Goal: Information Seeking & Learning: Learn about a topic

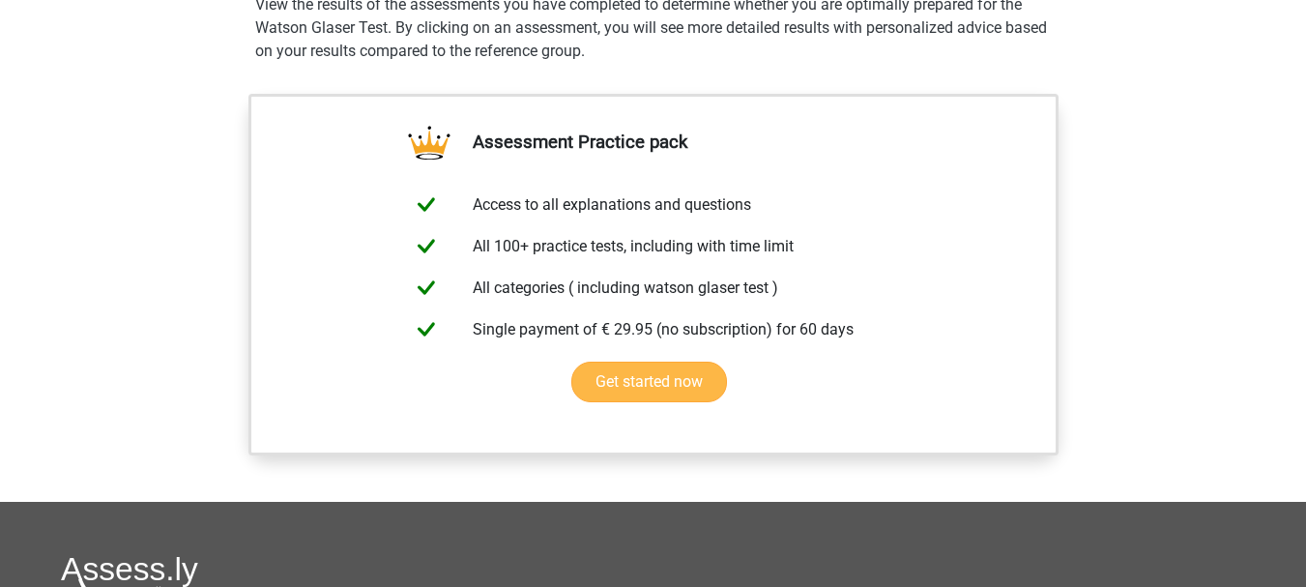
scroll to position [1128, 0]
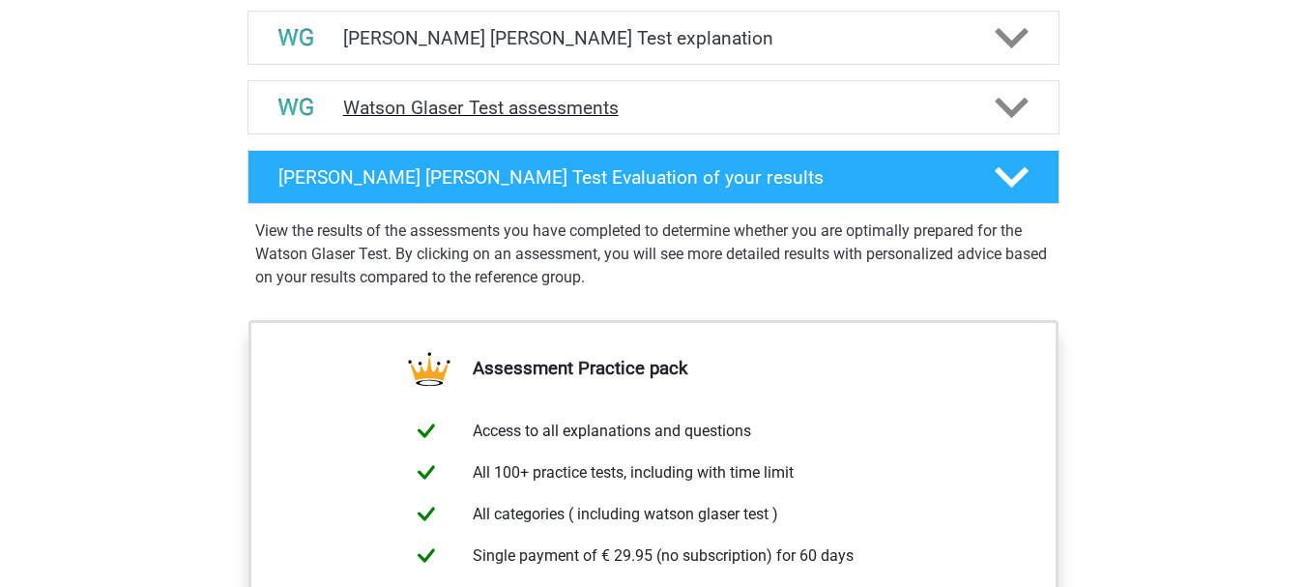
click at [721, 119] on h4 "Watson Glaser Test assessments" at bounding box center [653, 108] width 621 height 22
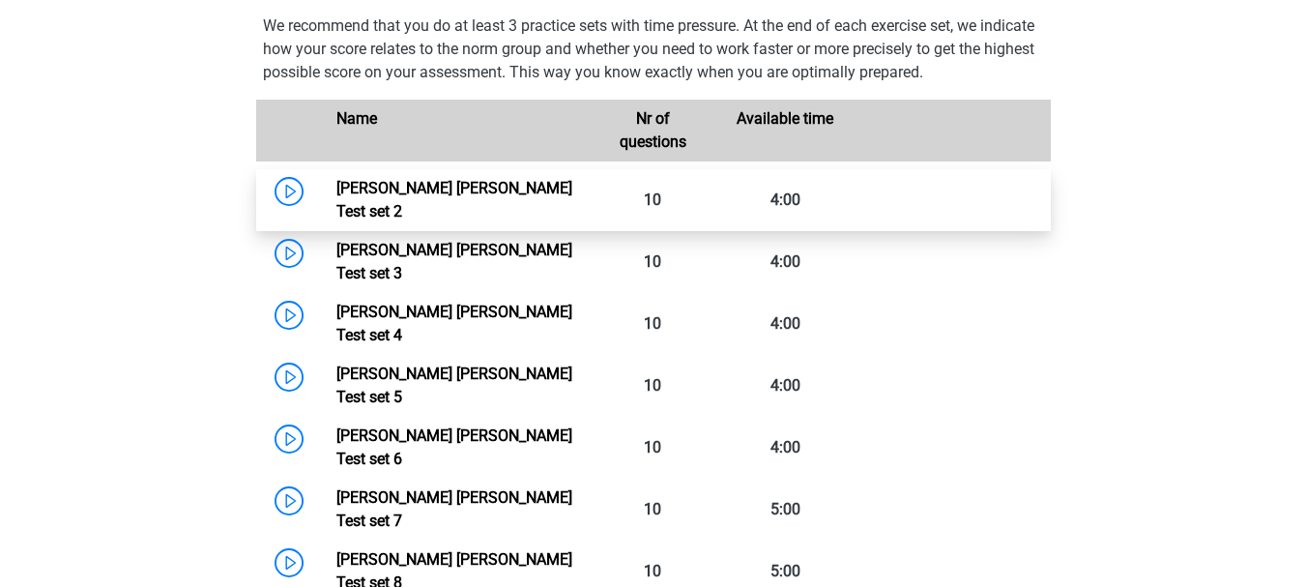
scroll to position [1288, 0]
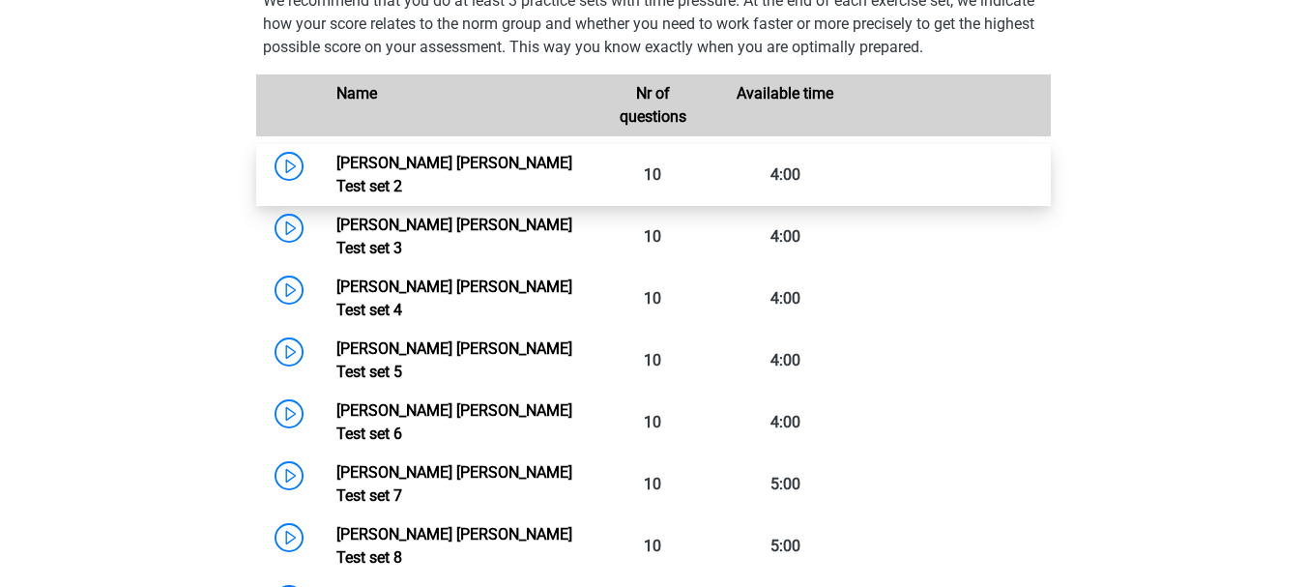
click at [423, 190] on link "Watson Glaser Test set 2" at bounding box center [454, 175] width 236 height 42
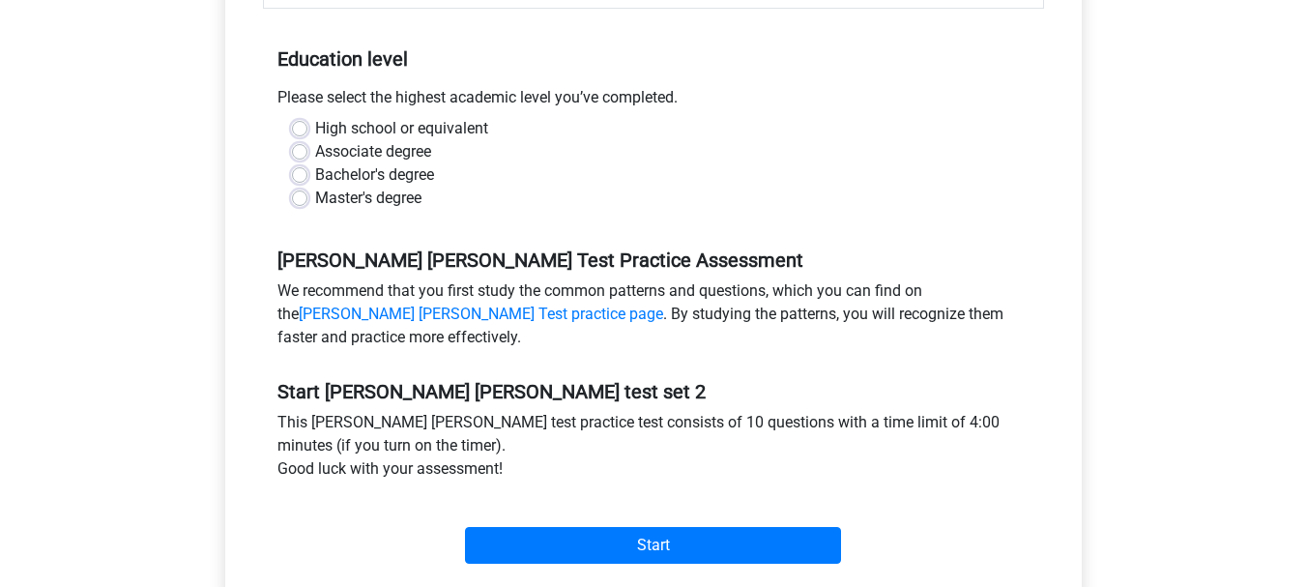
scroll to position [322, 0]
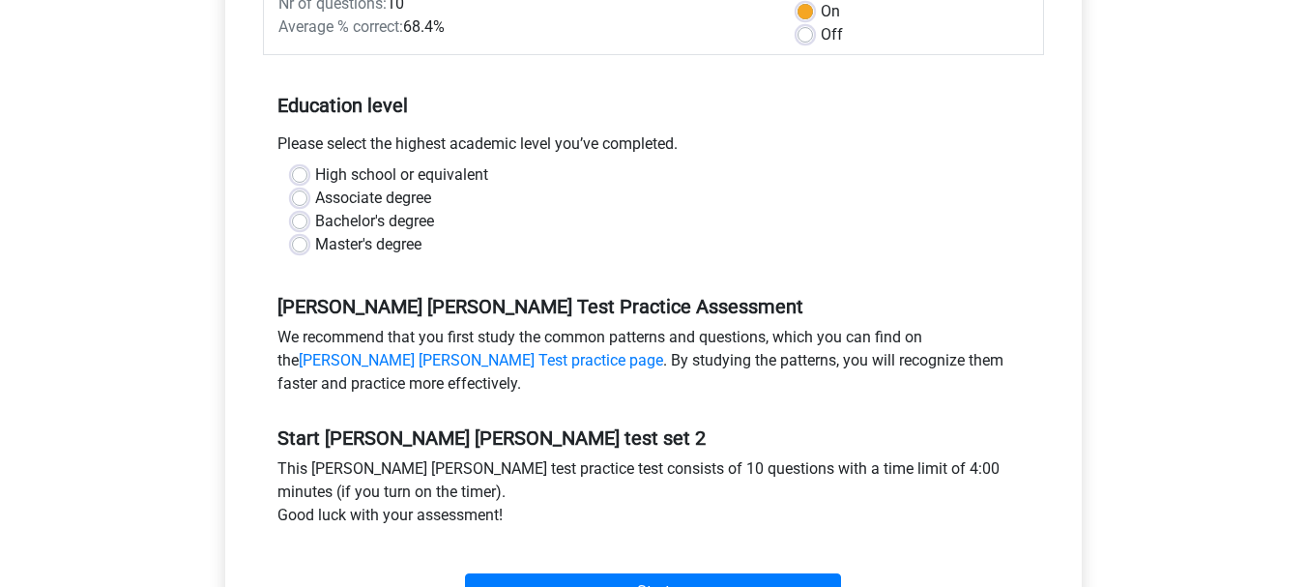
click at [315, 171] on label "High school or equivalent" at bounding box center [401, 174] width 173 height 23
click at [302, 171] on input "High school or equivalent" at bounding box center [299, 172] width 15 height 19
radio input "true"
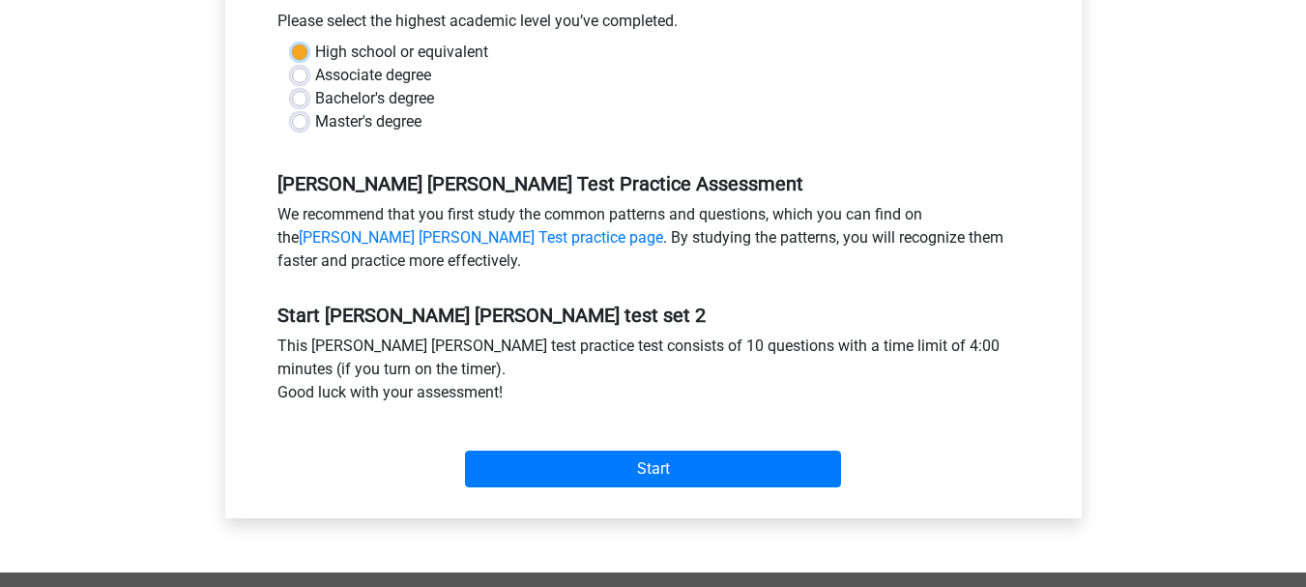
scroll to position [483, 0]
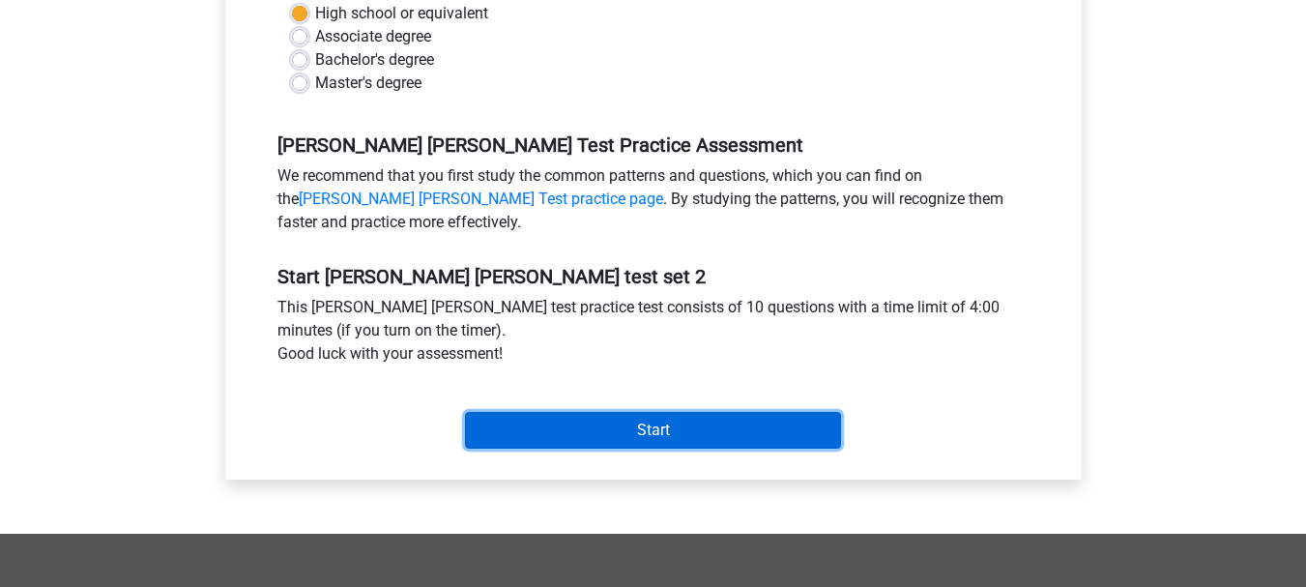
click at [670, 443] on input "Start" at bounding box center [653, 430] width 376 height 37
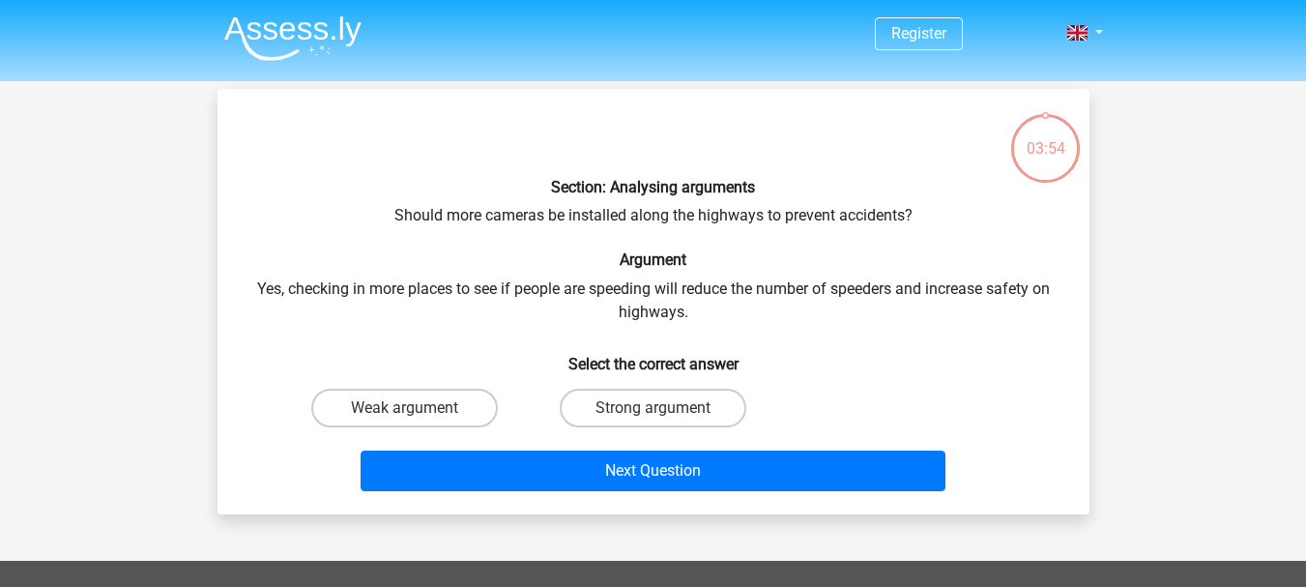
click at [411, 217] on div "Section: Analysing arguments Should more cameras be installed along the highway…" at bounding box center [653, 301] width 856 height 394
click at [596, 224] on div "Section: Analysing arguments Should more cameras be installed along the highway…" at bounding box center [653, 301] width 856 height 394
click at [674, 222] on div "Section: Analysing arguments Should more cameras be installed along the highway…" at bounding box center [653, 301] width 856 height 394
click at [782, 224] on div "Section: Analysing arguments Should more cameras be installed along the highway…" at bounding box center [653, 301] width 856 height 394
click at [263, 289] on div "Section: Analysing arguments Should more cameras be installed along the highway…" at bounding box center [653, 301] width 856 height 394
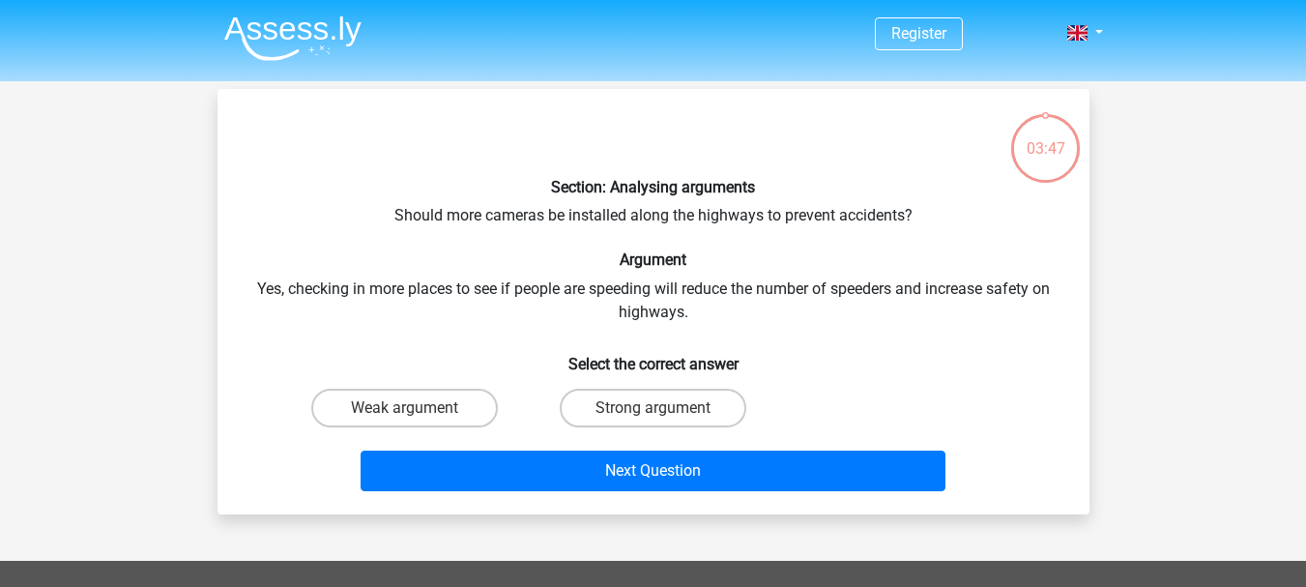
click at [327, 296] on div "Section: Analysing arguments Should more cameras be installed along the highway…" at bounding box center [653, 301] width 856 height 394
click at [439, 295] on div "Section: Analysing arguments Should more cameras be installed along the highway…" at bounding box center [653, 301] width 856 height 394
click at [636, 405] on label "Strong argument" at bounding box center [653, 408] width 187 height 39
click at [652, 408] on input "Strong argument" at bounding box center [658, 414] width 13 height 13
radio input "true"
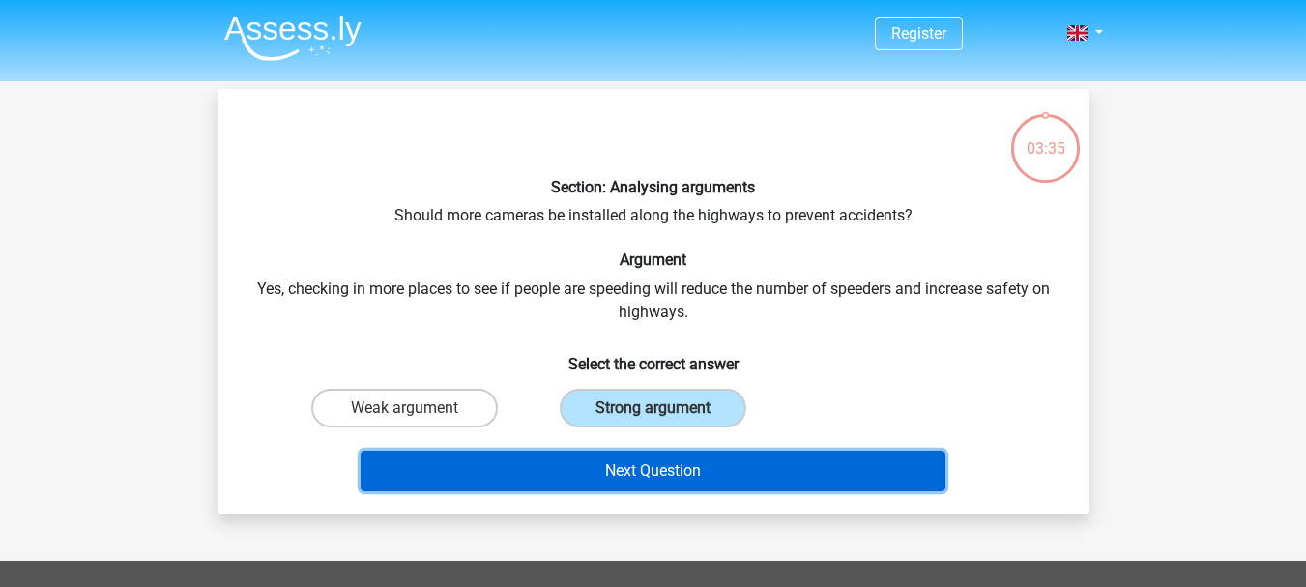
click at [636, 467] on button "Next Question" at bounding box center [653, 470] width 585 height 41
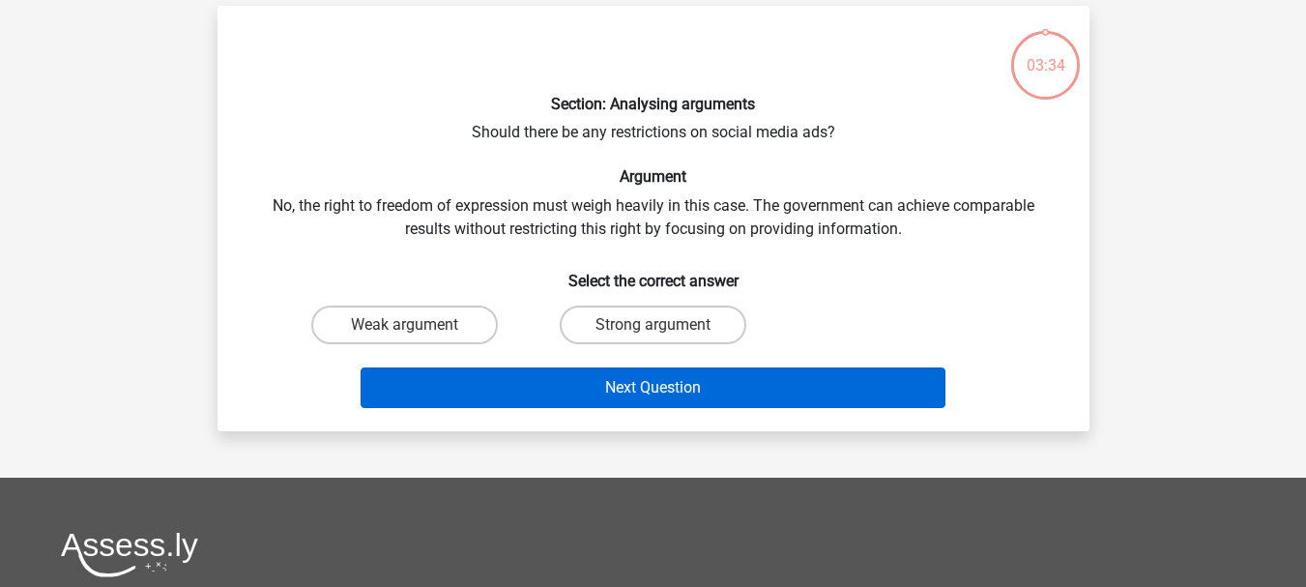
scroll to position [89, 0]
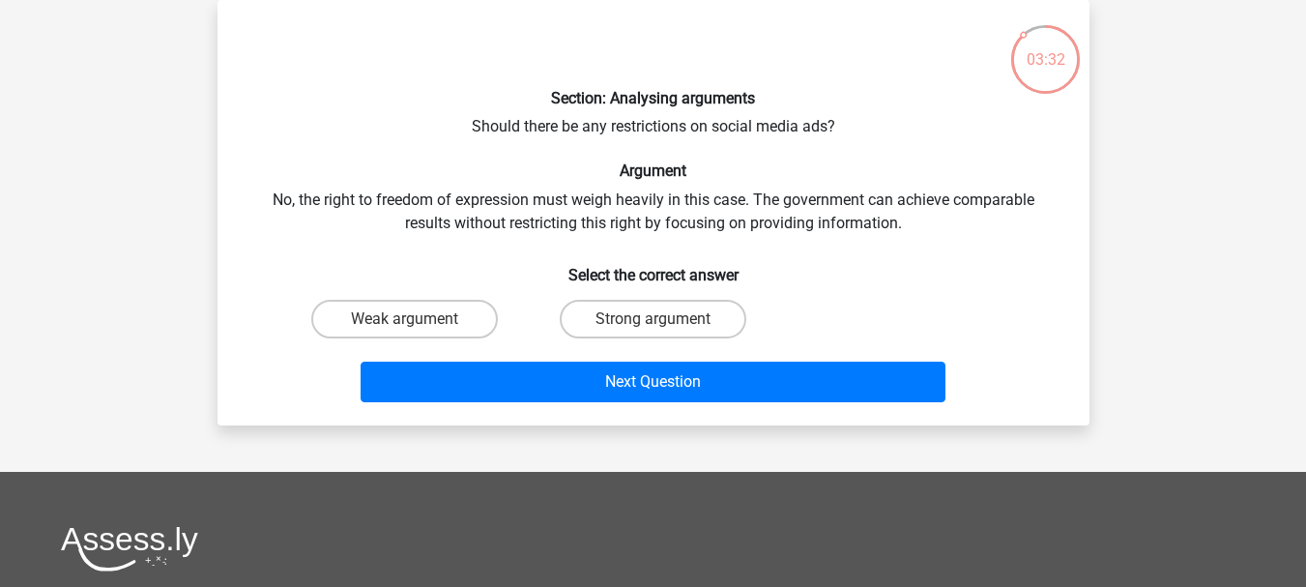
click at [516, 145] on div "Section: Analysing arguments Should there be any restrictions on social media a…" at bounding box center [653, 212] width 856 height 394
click at [515, 126] on div "Section: Analysing arguments Should there be any restrictions on social media a…" at bounding box center [653, 212] width 856 height 394
click at [536, 127] on div "Section: Analysing arguments Should there be any restrictions on social media a…" at bounding box center [653, 212] width 856 height 394
click at [282, 202] on div "Section: Analysing arguments Should there be any restrictions on social media a…" at bounding box center [653, 212] width 856 height 394
click at [496, 119] on div "Section: Analysing arguments Should there be any restrictions on social media a…" at bounding box center [653, 212] width 856 height 394
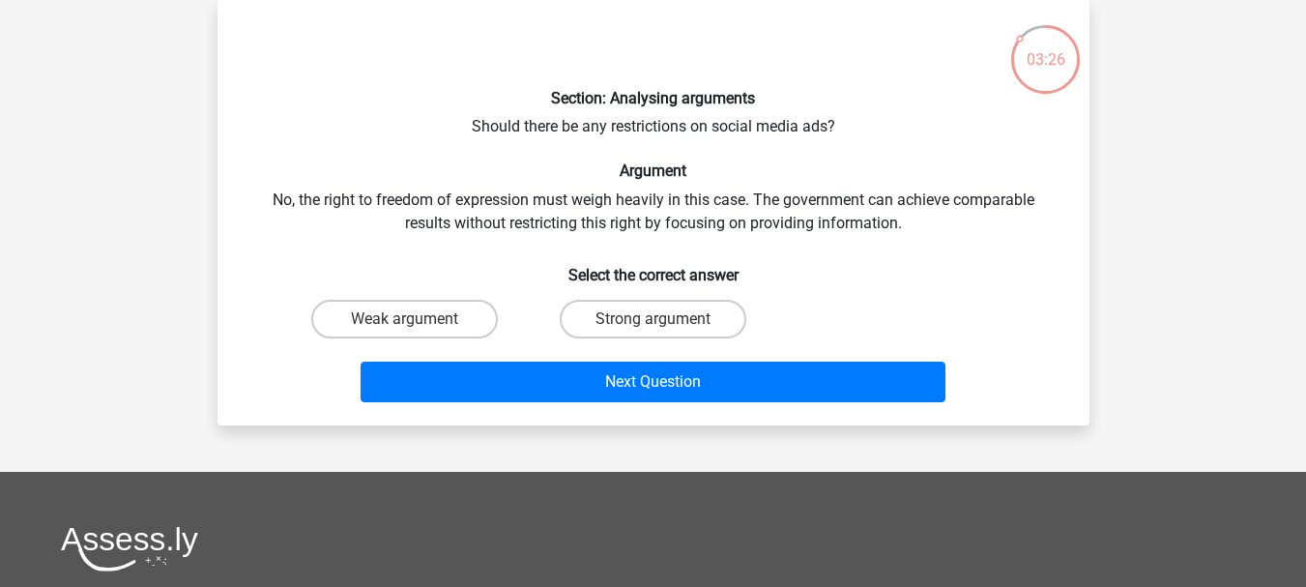
click at [529, 125] on div "Section: Analysing arguments Should there be any restrictions on social media a…" at bounding box center [653, 212] width 856 height 394
click at [585, 133] on div "Section: Analysing arguments Should there be any restrictions on social media a…" at bounding box center [653, 212] width 856 height 394
click at [302, 198] on div "Section: Analysing arguments Should there be any restrictions on social media a…" at bounding box center [653, 212] width 856 height 394
click at [375, 203] on div "Section: Analysing arguments Should there be any restrictions on social media a…" at bounding box center [653, 212] width 856 height 394
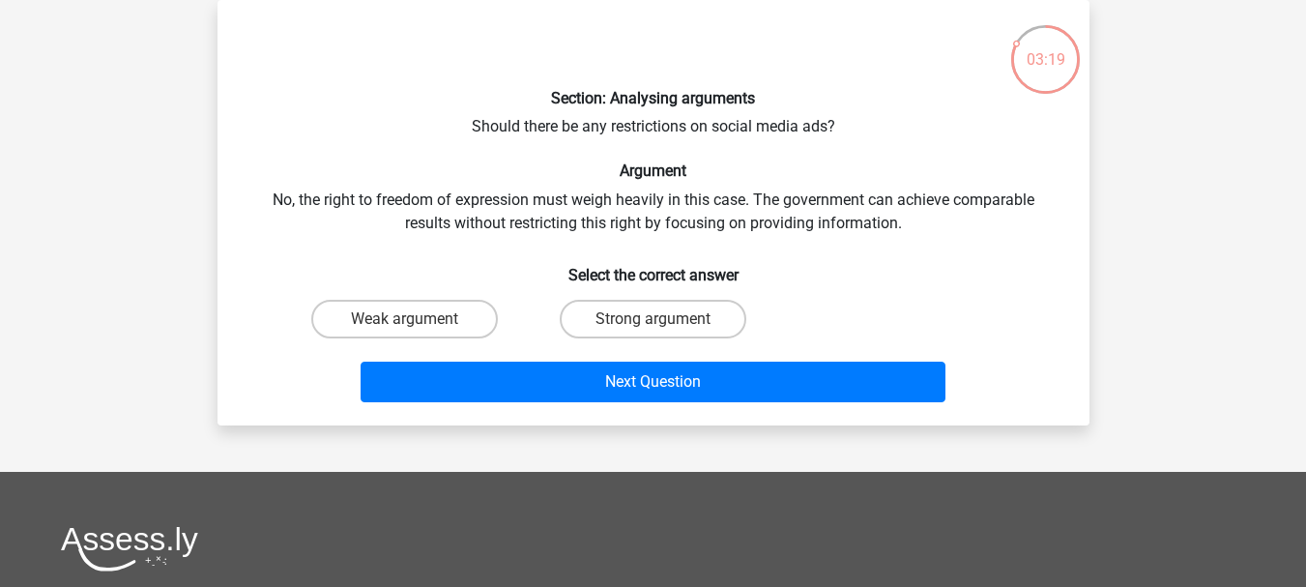
click at [414, 202] on div "Section: Analysing arguments Should there be any restrictions on social media a…" at bounding box center [653, 212] width 856 height 394
click at [282, 205] on div "Section: Analysing arguments Should there be any restrictions on social media a…" at bounding box center [653, 212] width 856 height 394
click at [309, 198] on div "Section: Analysing arguments Should there be any restrictions on social media a…" at bounding box center [653, 212] width 856 height 394
drag, startPoint x: 812, startPoint y: 202, endPoint x: 882, endPoint y: 204, distance: 70.6
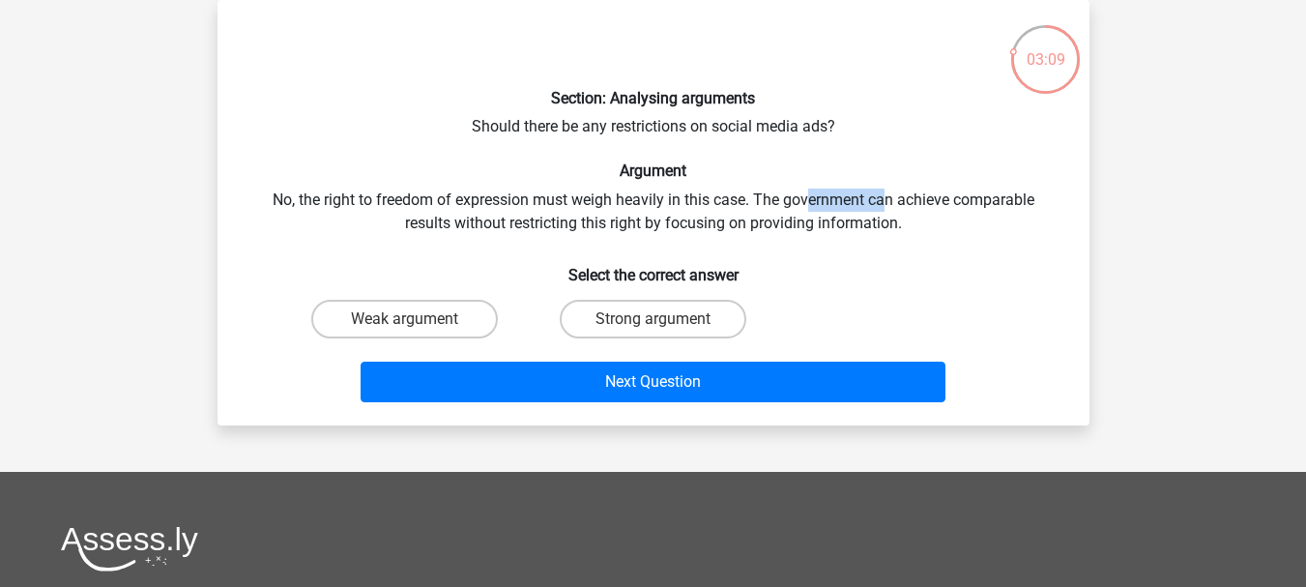
click at [882, 204] on div "Section: Analysing arguments Should there be any restrictions on social media a…" at bounding box center [653, 212] width 856 height 394
click at [1023, 220] on div "Section: Analysing arguments Should there be any restrictions on social media a…" at bounding box center [653, 212] width 856 height 394
click at [432, 230] on div "Section: Analysing arguments Should there be any restrictions on social media a…" at bounding box center [653, 212] width 856 height 394
click at [483, 229] on div "Section: Analysing arguments Should there be any restrictions on social media a…" at bounding box center [653, 212] width 856 height 394
click at [552, 238] on div "Section: Analysing arguments Should there be any restrictions on social media a…" at bounding box center [653, 212] width 856 height 394
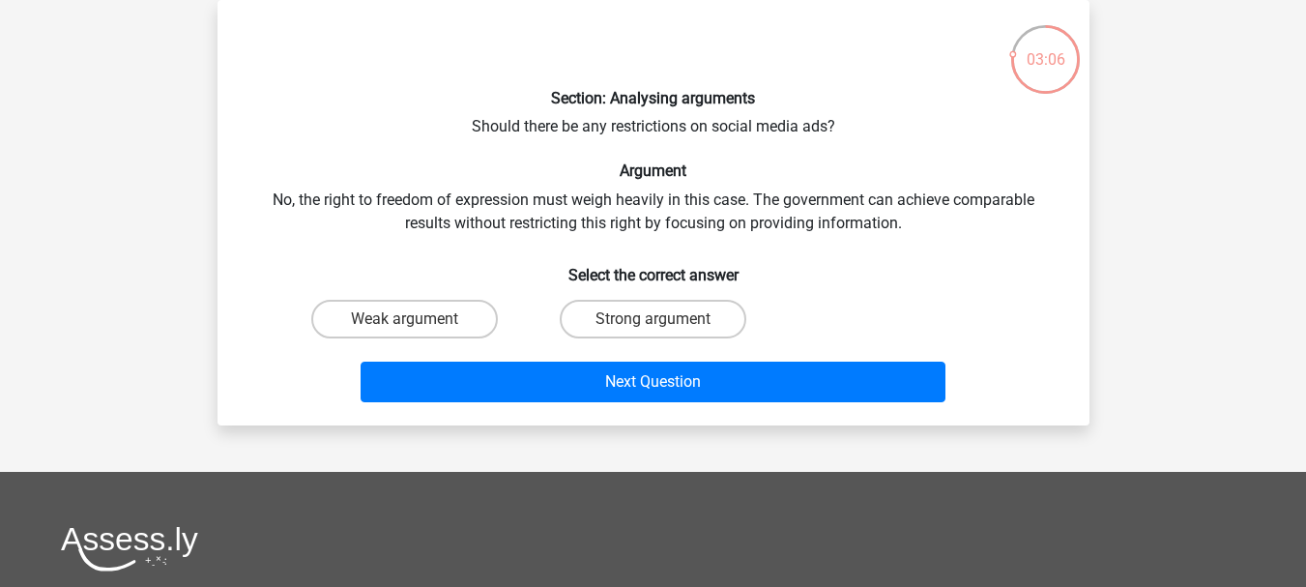
click at [620, 233] on div "Section: Analysing arguments Should there be any restrictions on social media a…" at bounding box center [653, 212] width 856 height 394
click at [670, 323] on label "Strong argument" at bounding box center [653, 319] width 187 height 39
click at [665, 323] on input "Strong argument" at bounding box center [658, 325] width 13 height 13
radio input "true"
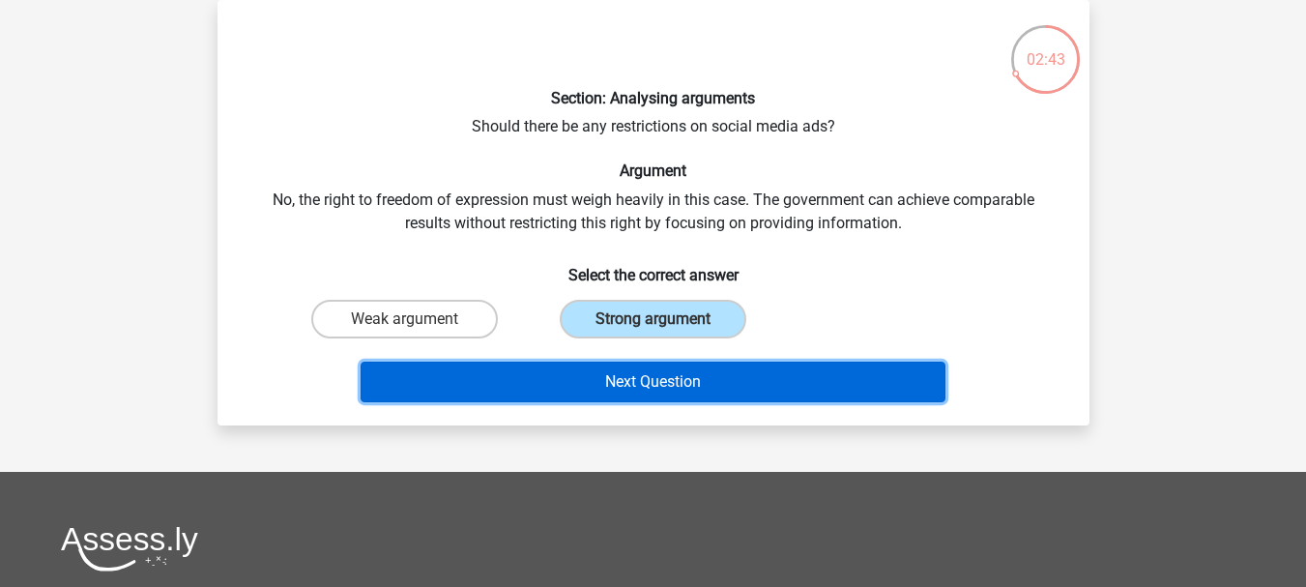
click at [667, 382] on button "Next Question" at bounding box center [653, 382] width 585 height 41
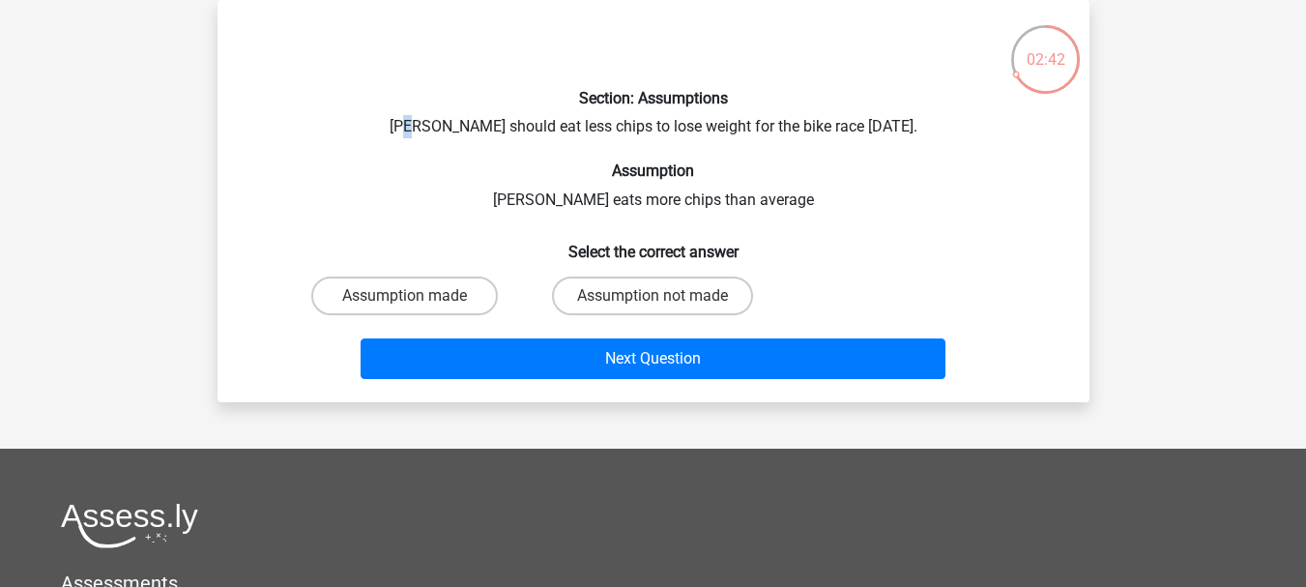
drag, startPoint x: 416, startPoint y: 121, endPoint x: 426, endPoint y: 121, distance: 10.6
click at [426, 121] on div "Section: Assumptions Chris should eat less chips to lose weight for the bike ra…" at bounding box center [653, 200] width 856 height 371
click at [424, 129] on div "Section: Assumptions Chris should eat less chips to lose weight for the bike ra…" at bounding box center [653, 200] width 856 height 371
click at [424, 128] on div "Section: Assumptions Chris should eat less chips to lose weight for the bike ra…" at bounding box center [653, 200] width 856 height 371
click at [505, 166] on h6 "Assumption" at bounding box center [653, 170] width 810 height 18
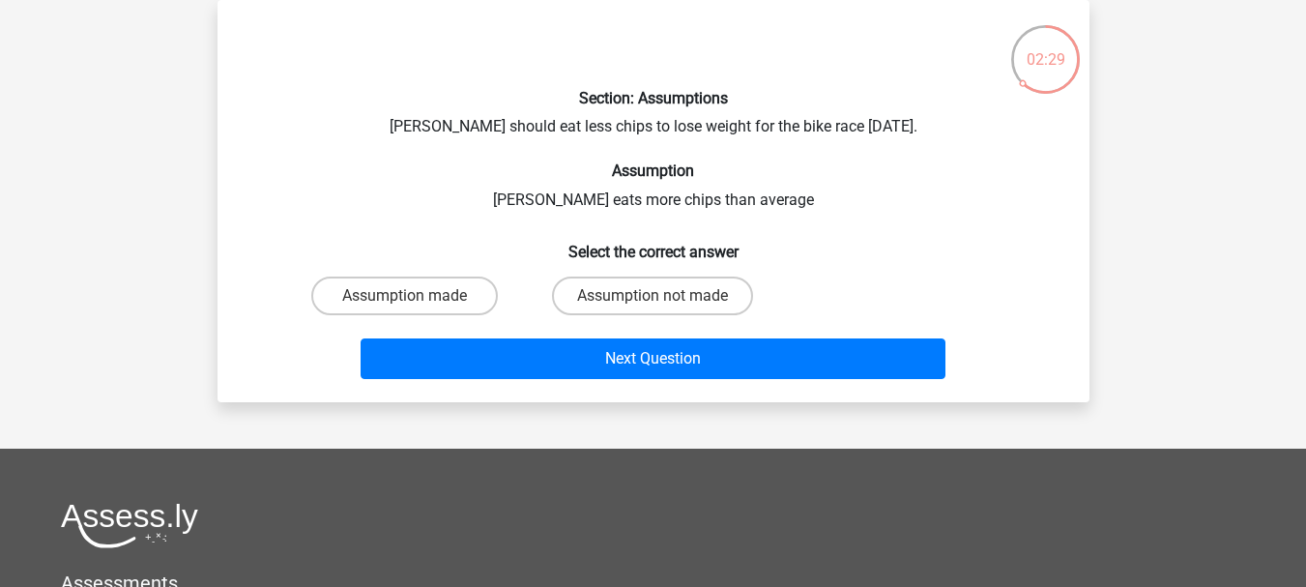
click at [660, 299] on input "Assumption not made" at bounding box center [658, 302] width 13 height 13
radio input "true"
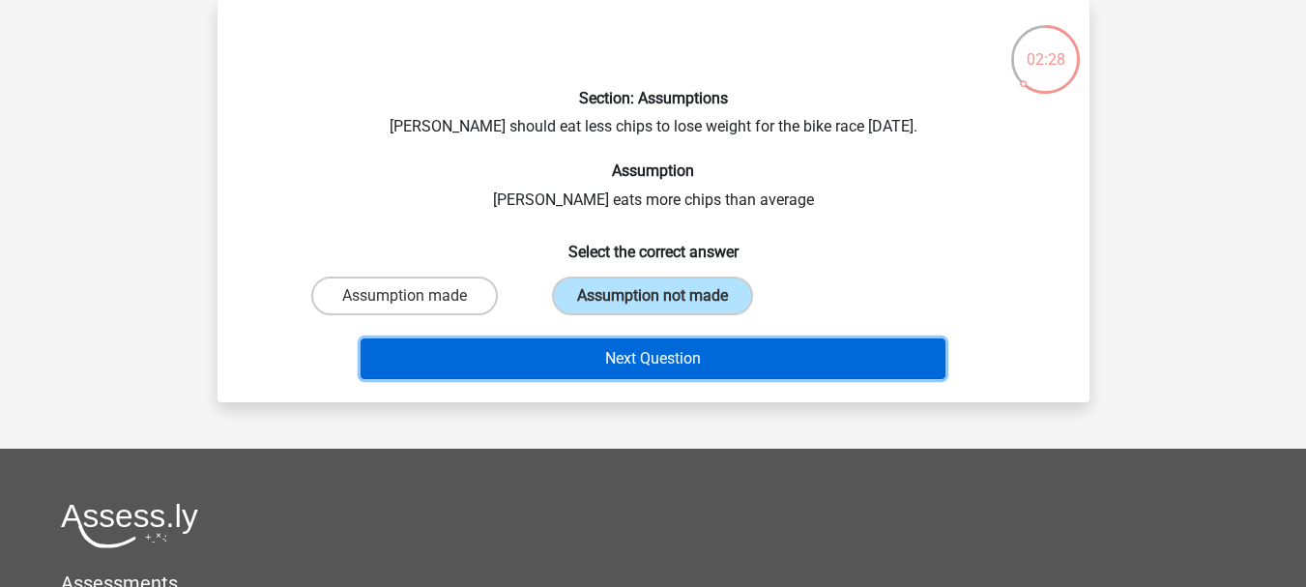
click at [650, 352] on button "Next Question" at bounding box center [653, 358] width 585 height 41
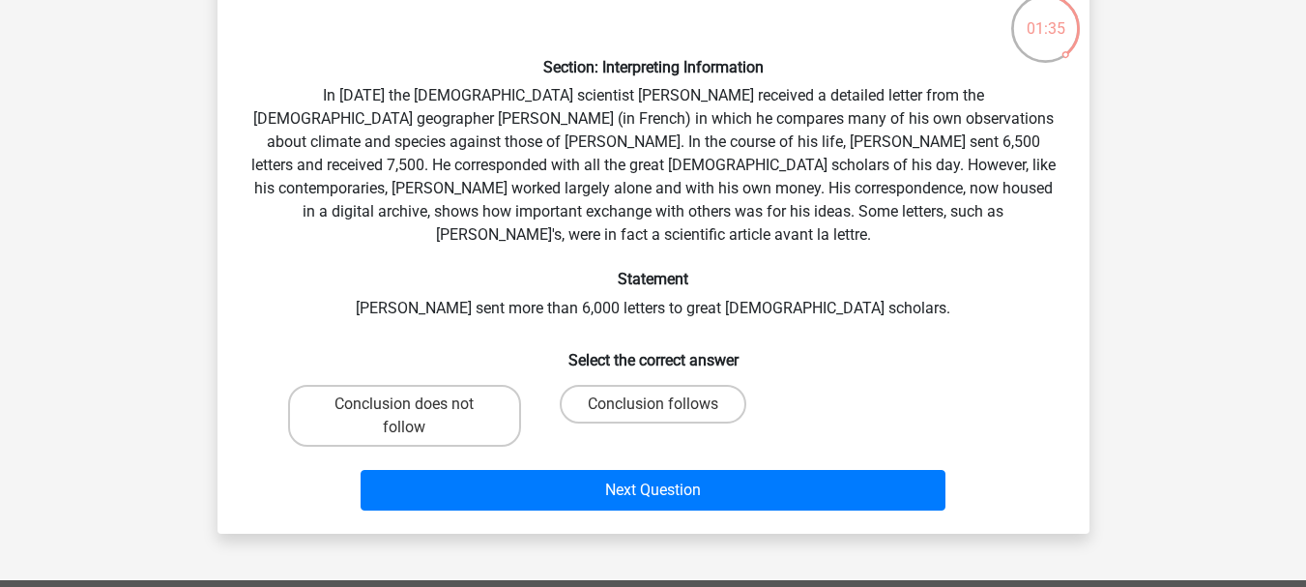
scroll to position [161, 0]
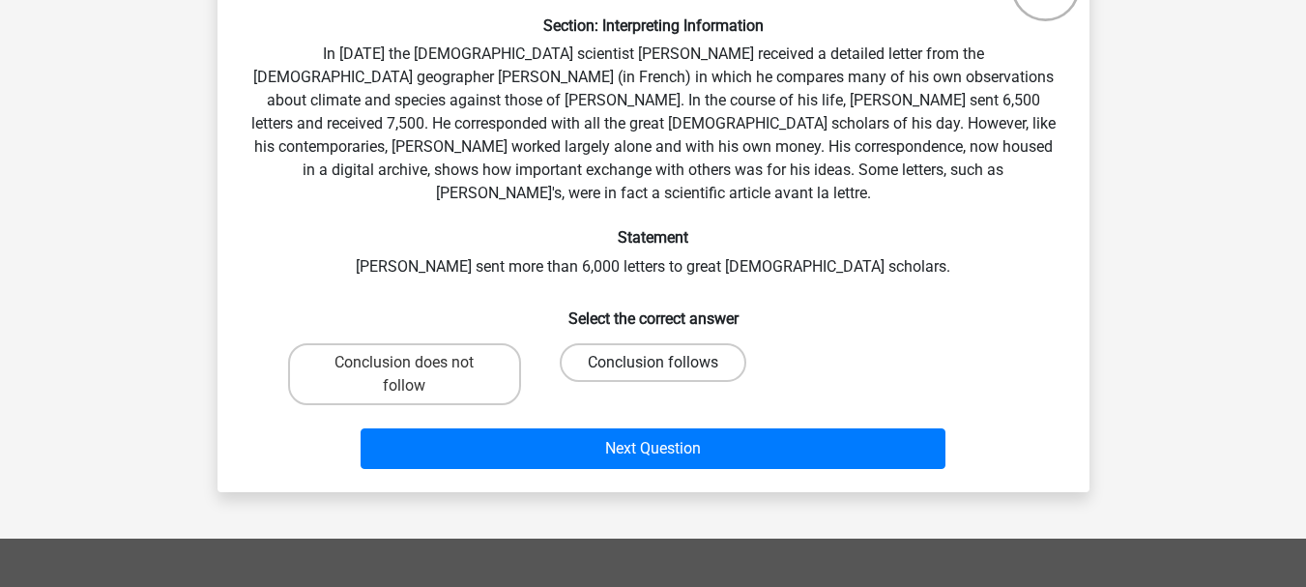
click at [625, 343] on label "Conclusion follows" at bounding box center [653, 362] width 187 height 39
click at [652, 362] on input "Conclusion follows" at bounding box center [658, 368] width 13 height 13
radio input "true"
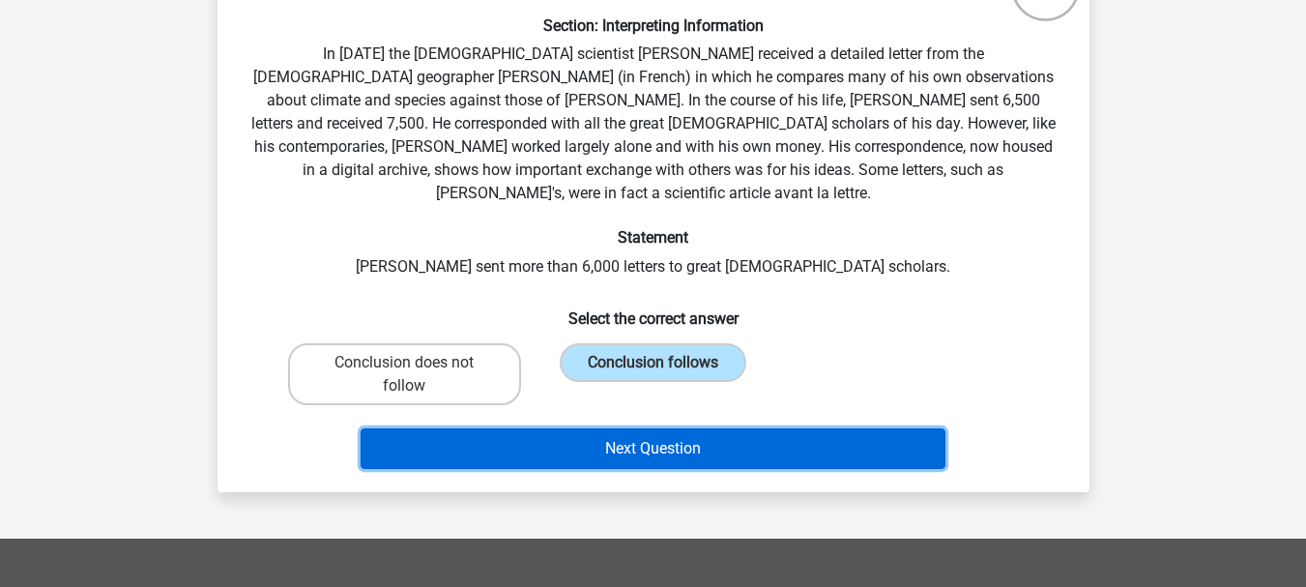
click at [646, 428] on button "Next Question" at bounding box center [653, 448] width 585 height 41
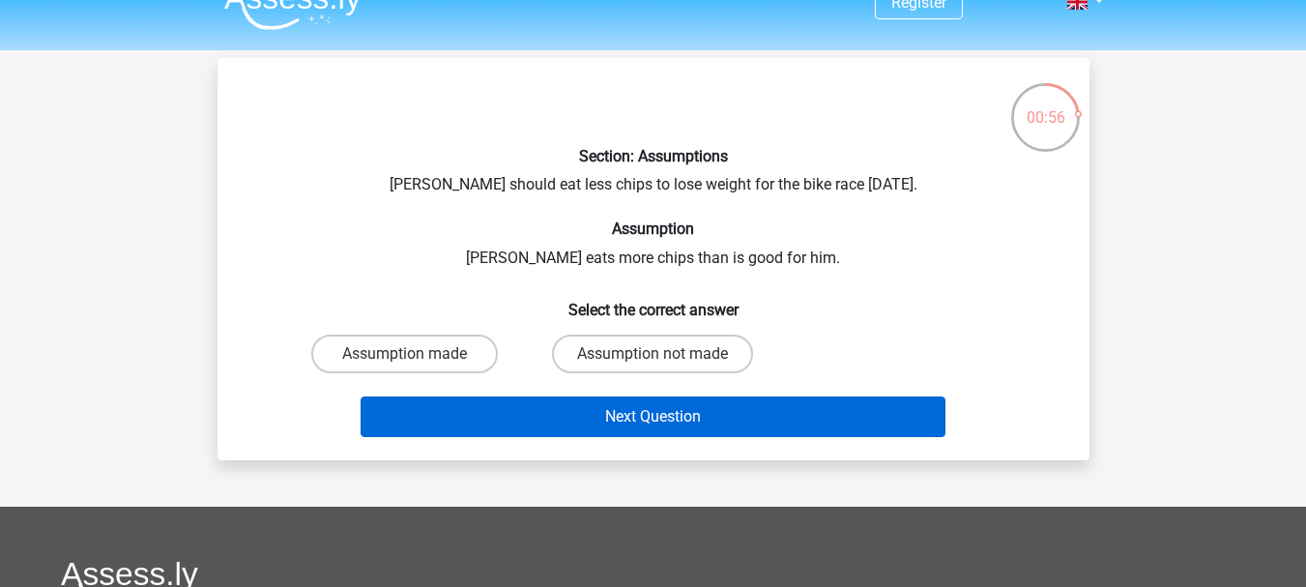
scroll to position [0, 0]
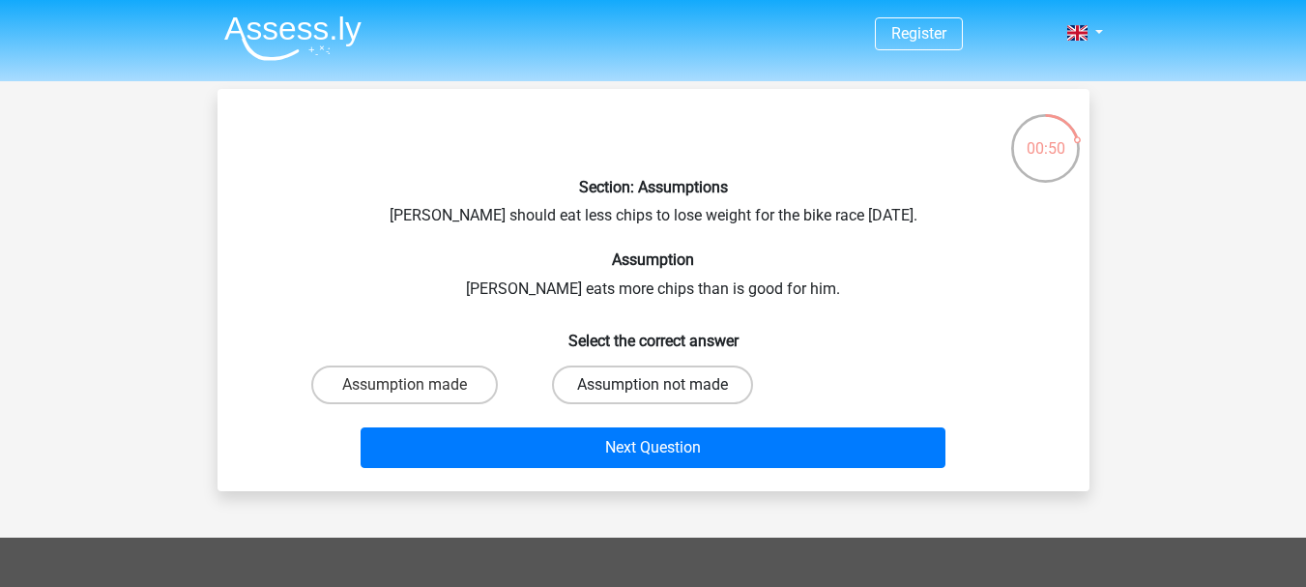
click at [649, 391] on label "Assumption not made" at bounding box center [652, 384] width 201 height 39
click at [652, 391] on input "Assumption not made" at bounding box center [658, 391] width 13 height 13
radio input "true"
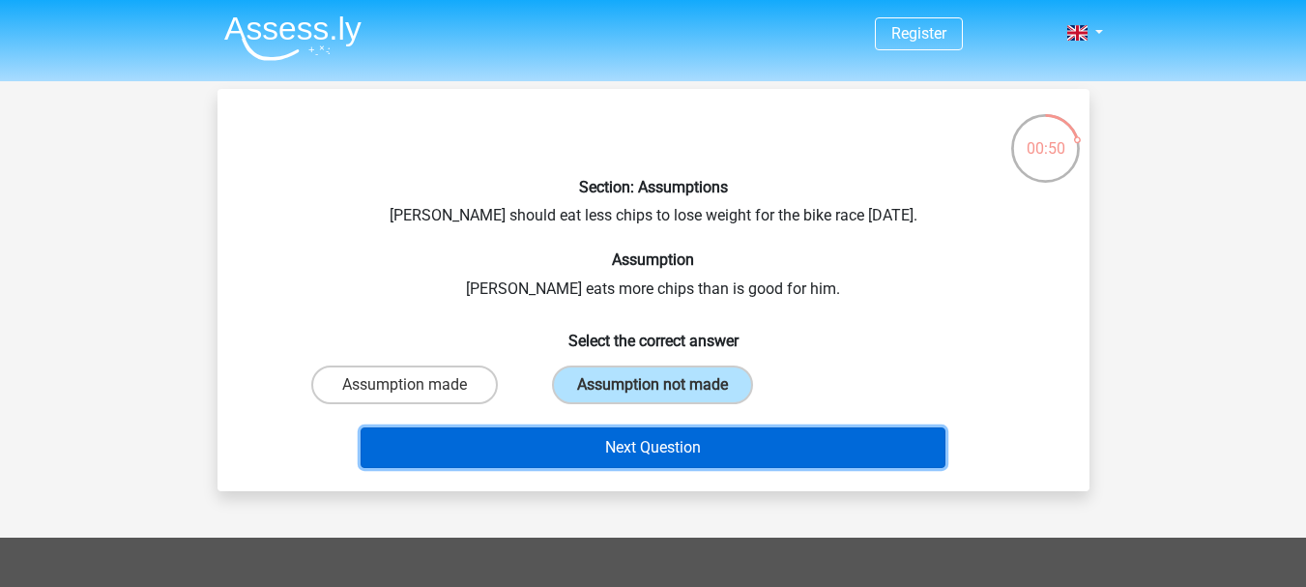
click at [657, 442] on button "Next Question" at bounding box center [653, 447] width 585 height 41
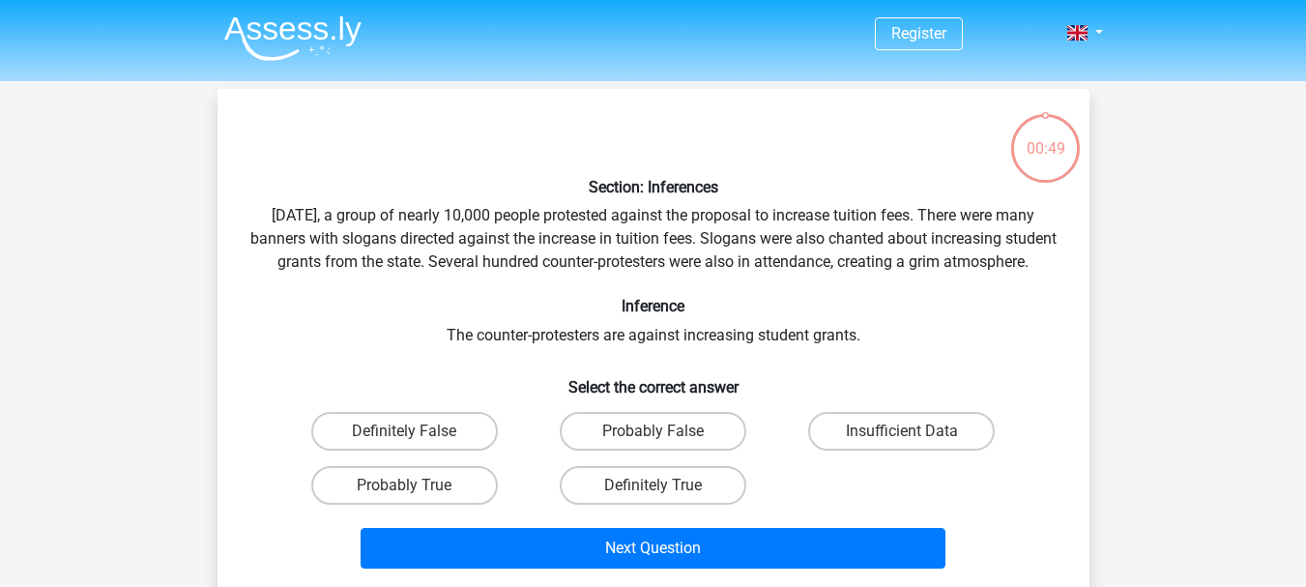
scroll to position [89, 0]
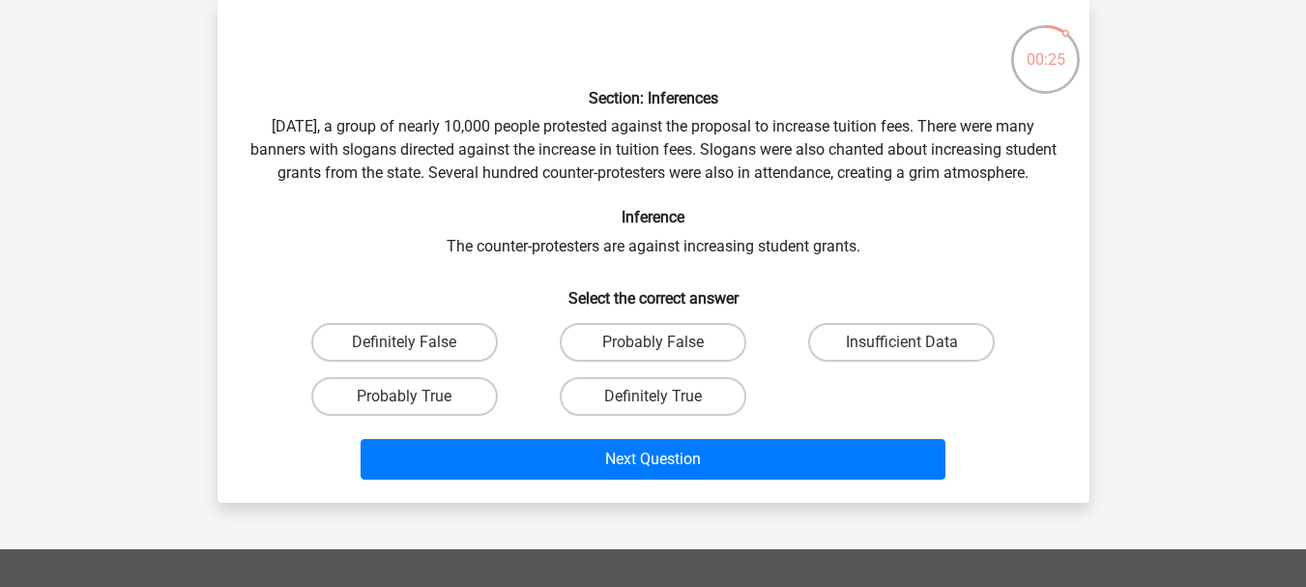
click at [835, 275] on div "Section: Inferences Last Saturday, a group of nearly 10,000 people protested ag…" at bounding box center [653, 251] width 856 height 472
click at [729, 278] on div "Section: Inferences Last Saturday, a group of nearly 10,000 people protested ag…" at bounding box center [653, 251] width 856 height 472
click at [432, 362] on label "Definitely False" at bounding box center [404, 342] width 187 height 39
click at [417, 355] on input "Definitely False" at bounding box center [410, 348] width 13 height 13
radio input "true"
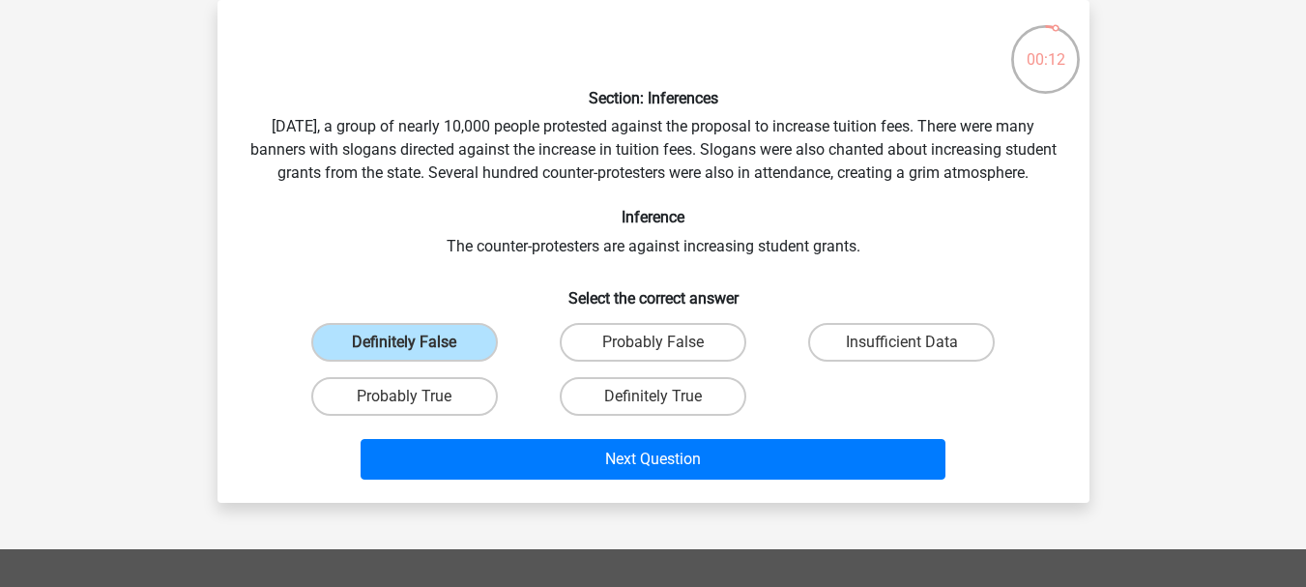
click at [652, 355] on input "Probably False" at bounding box center [658, 348] width 13 height 13
radio input "true"
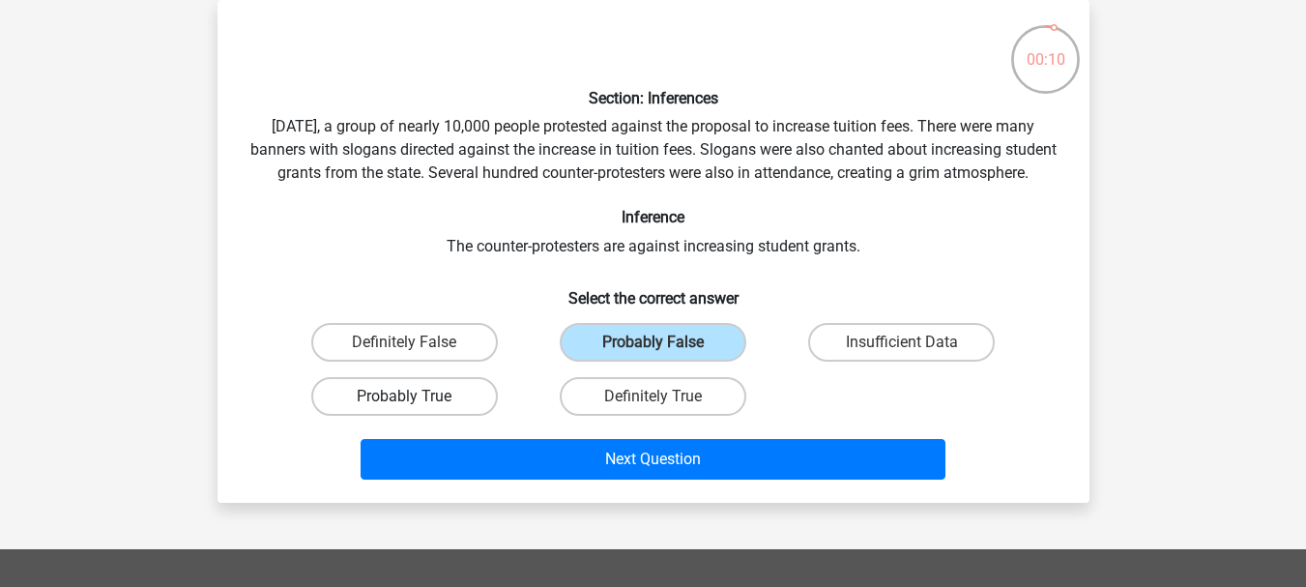
click at [444, 416] on label "Probably True" at bounding box center [404, 396] width 187 height 39
click at [417, 409] on input "Probably True" at bounding box center [410, 402] width 13 height 13
radio input "true"
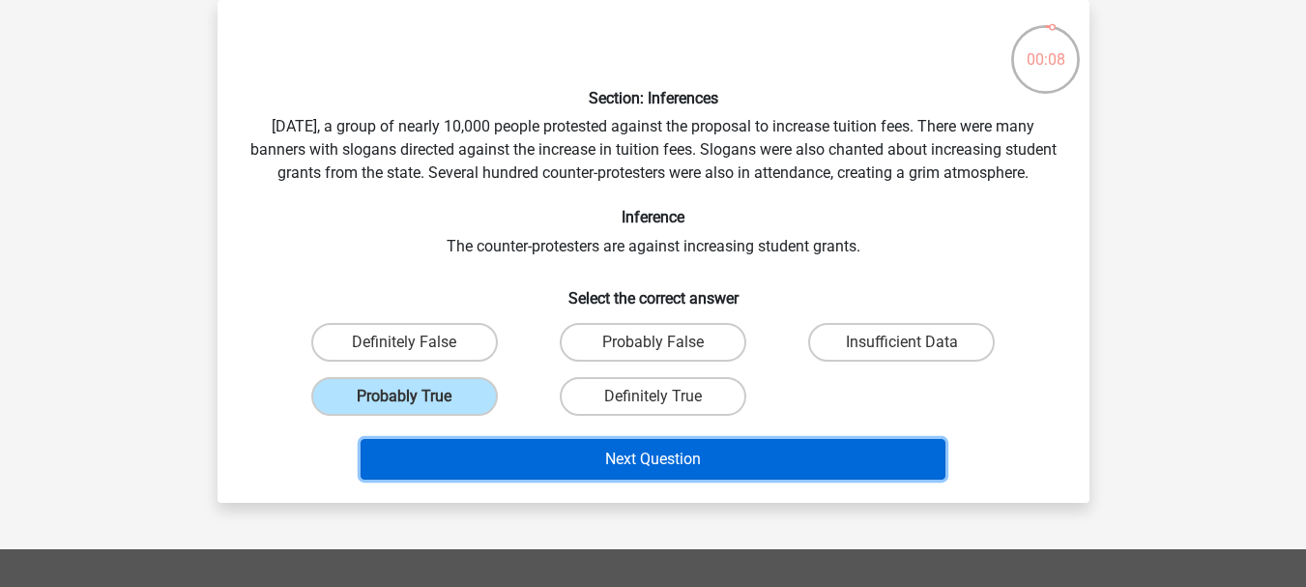
click at [684, 478] on button "Next Question" at bounding box center [653, 459] width 585 height 41
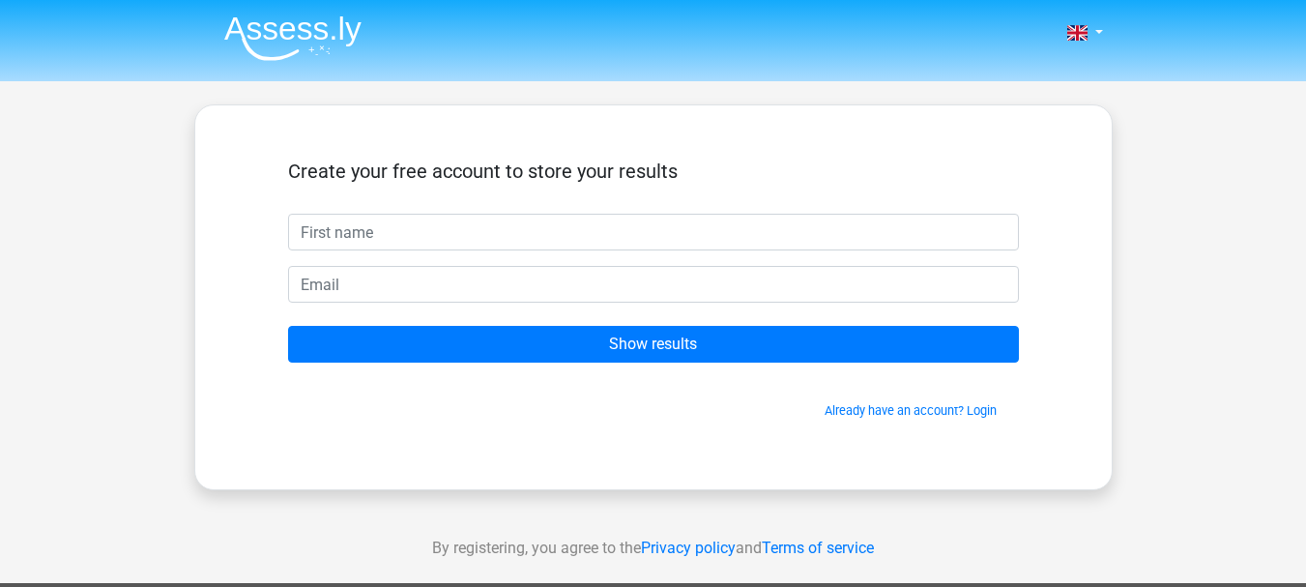
click at [547, 242] on input "text" at bounding box center [653, 232] width 731 height 37
type input "rahi"
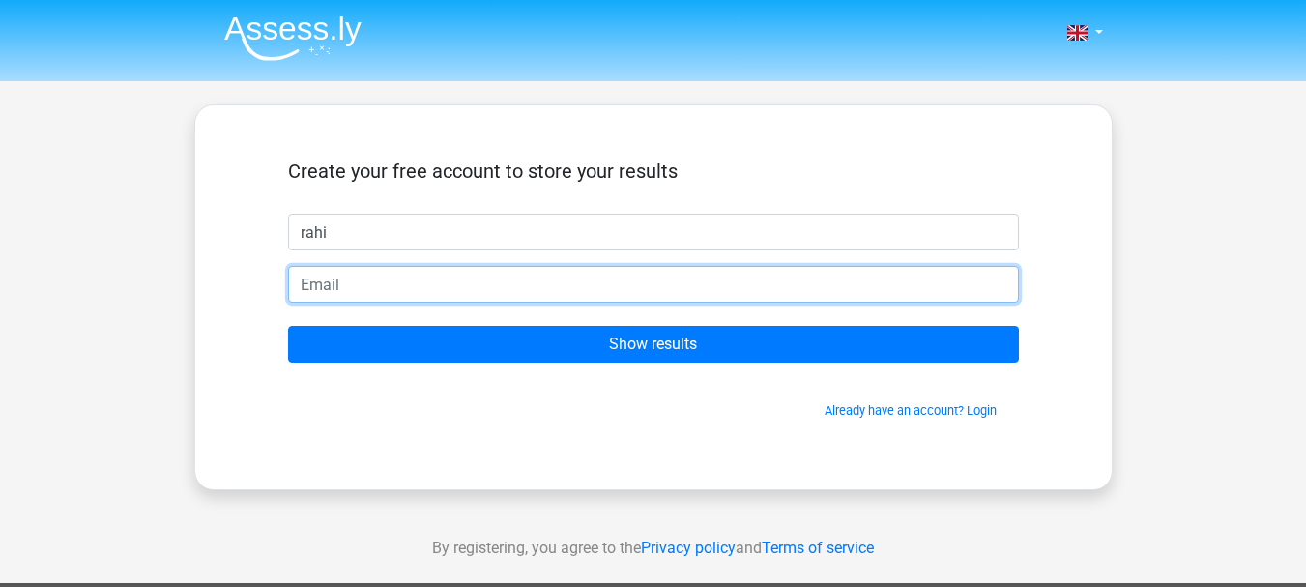
click at [460, 300] on input "email" at bounding box center [653, 284] width 731 height 37
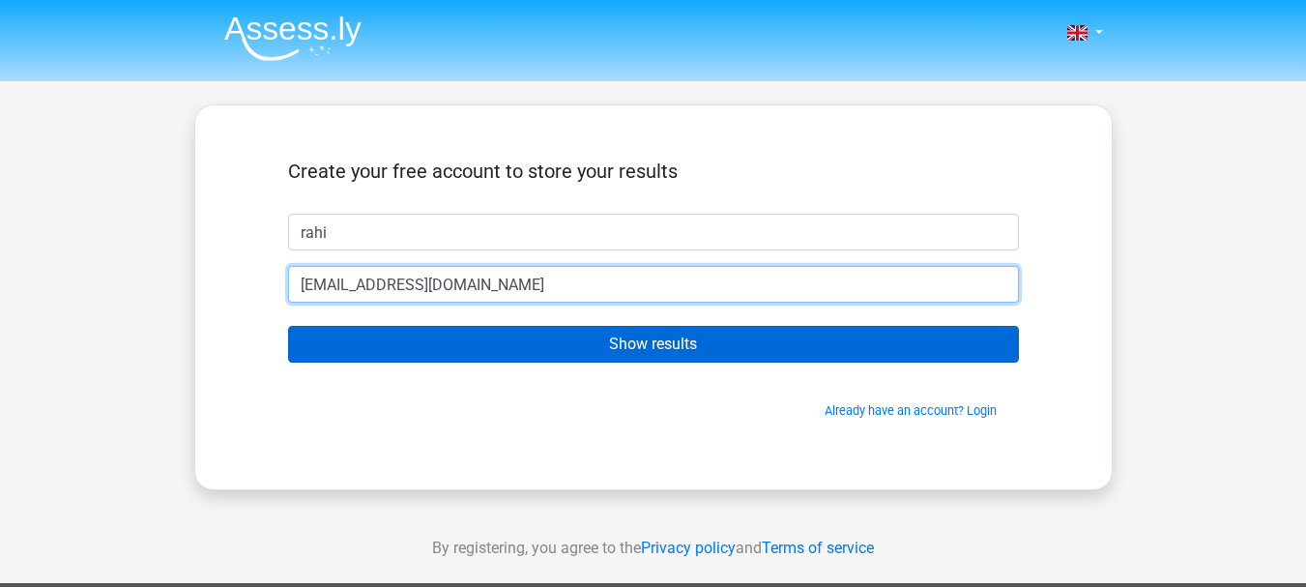
type input "rahidulrahi430@gmail.com"
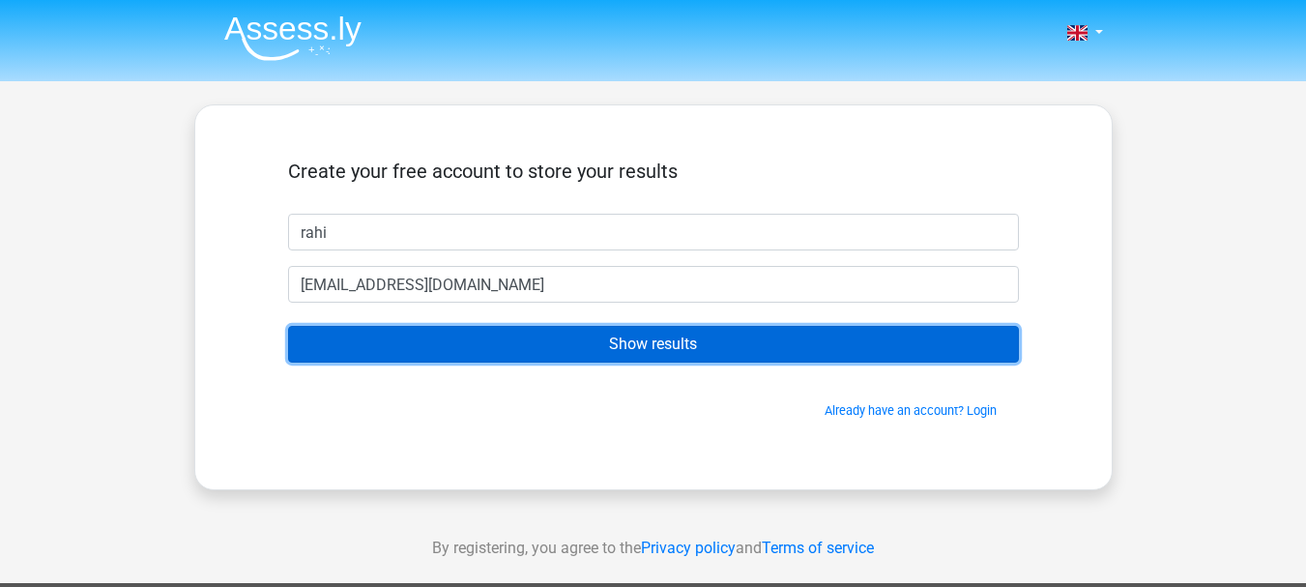
click at [385, 361] on input "Show results" at bounding box center [653, 344] width 731 height 37
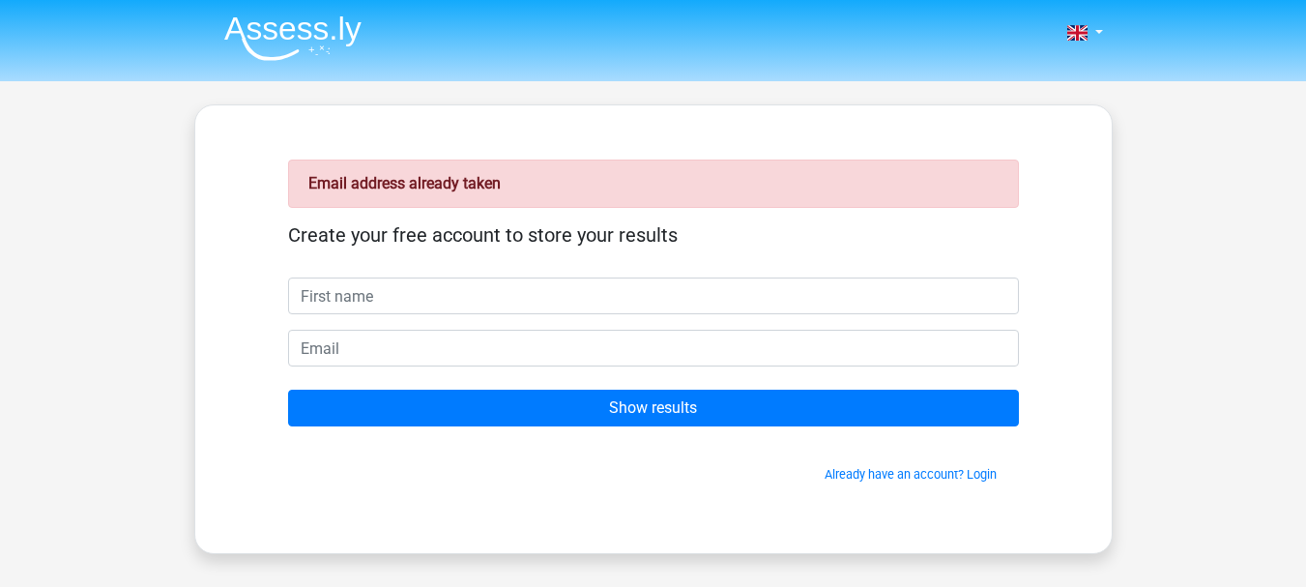
click at [443, 277] on input "text" at bounding box center [653, 295] width 731 height 37
click at [430, 301] on input "text" at bounding box center [653, 295] width 731 height 37
click at [933, 479] on link "Already have an account? Login" at bounding box center [910, 474] width 172 height 14
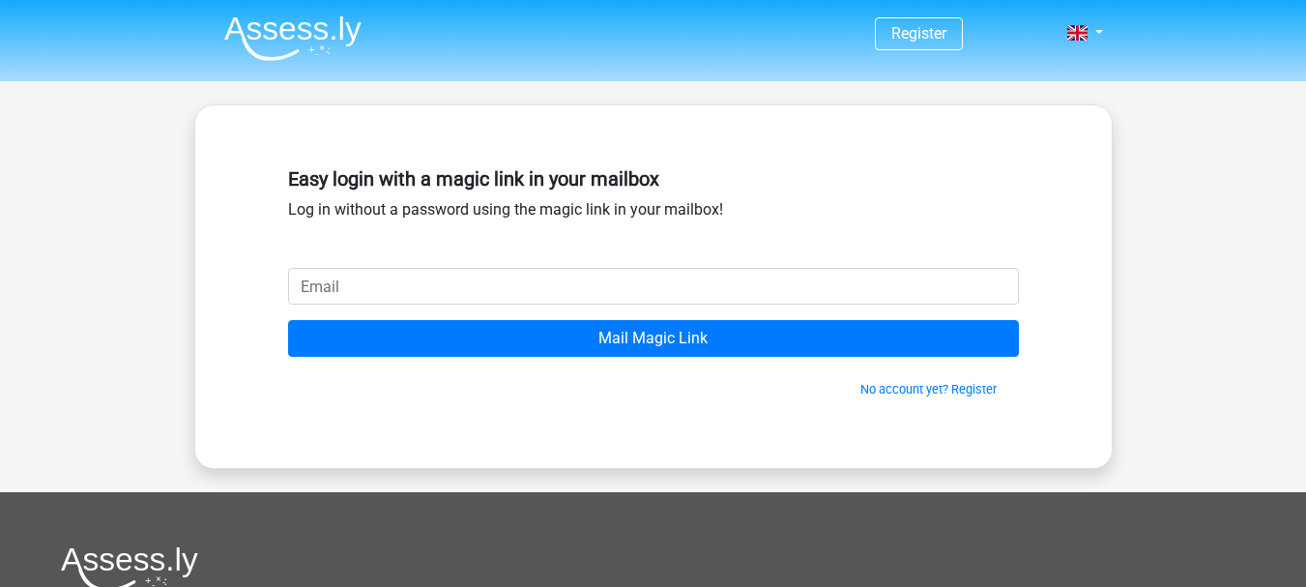
click at [533, 302] on input "email" at bounding box center [653, 286] width 731 height 37
type input "rahidulrahi430@gmail.com"
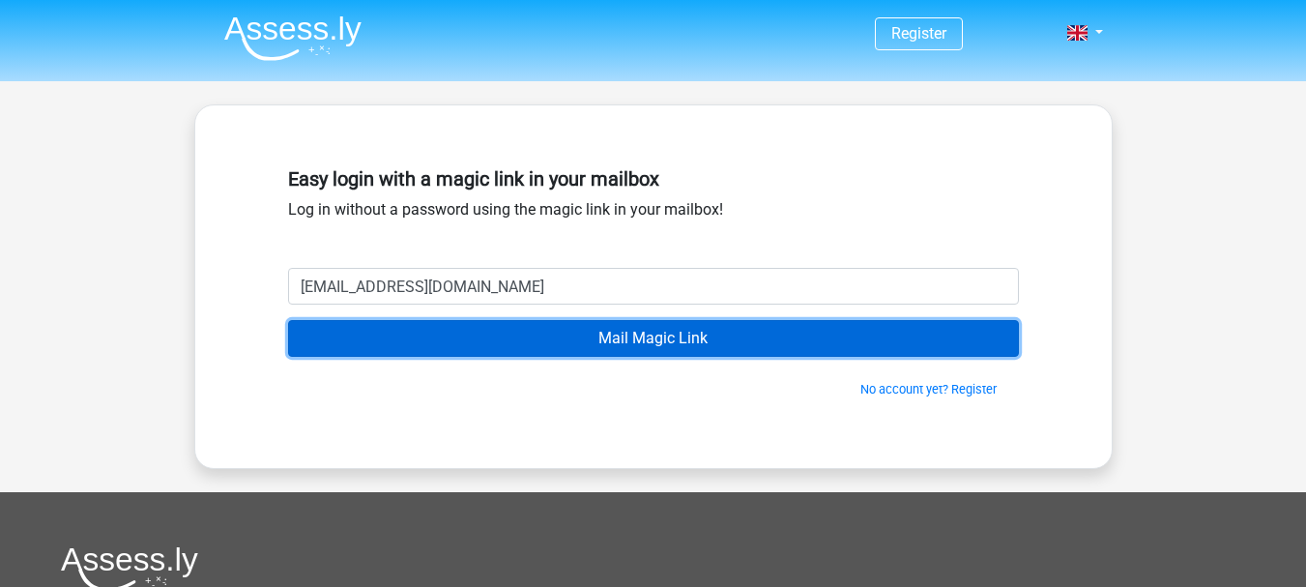
click at [633, 349] on input "Mail Magic Link" at bounding box center [653, 338] width 731 height 37
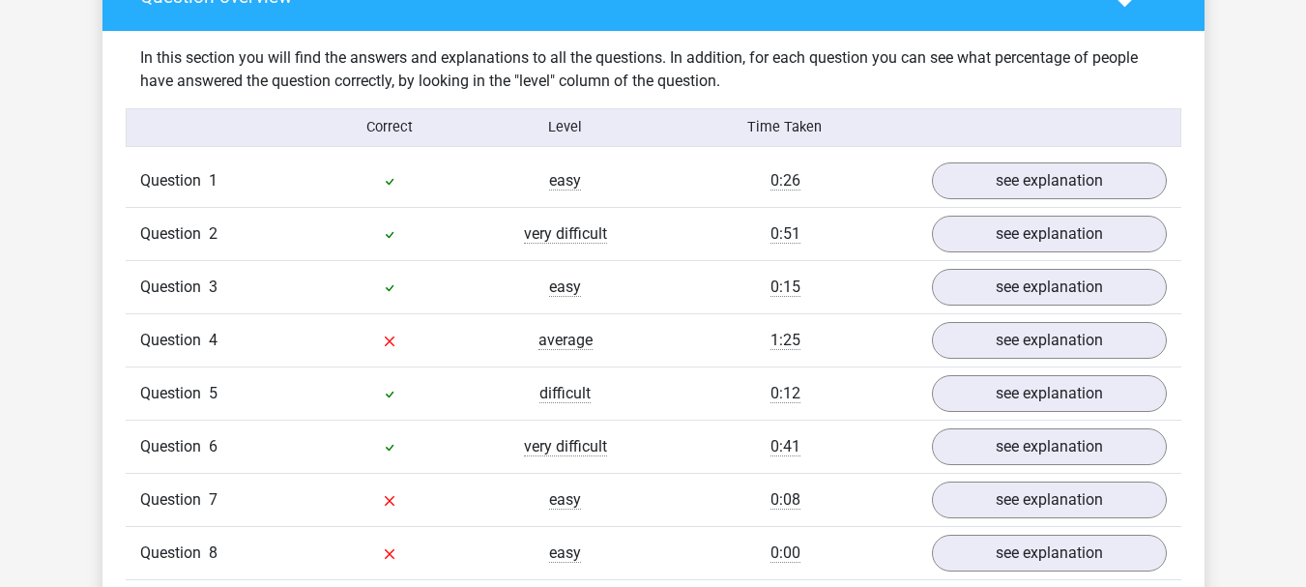
scroll to position [1611, 0]
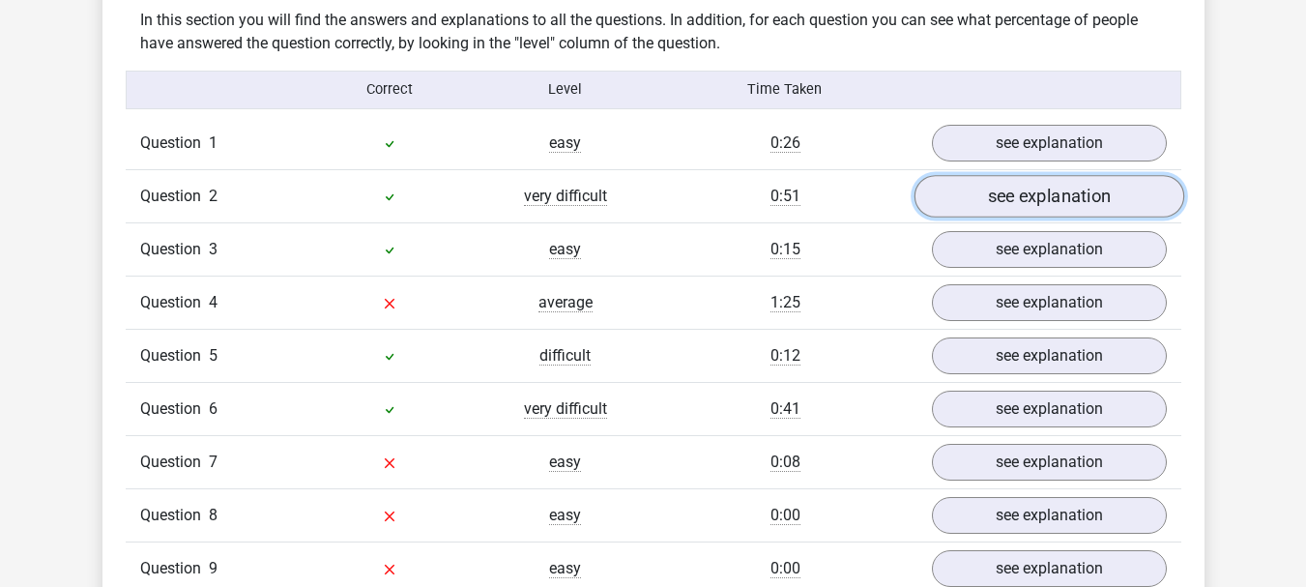
click at [1022, 196] on link "see explanation" at bounding box center [1048, 196] width 270 height 43
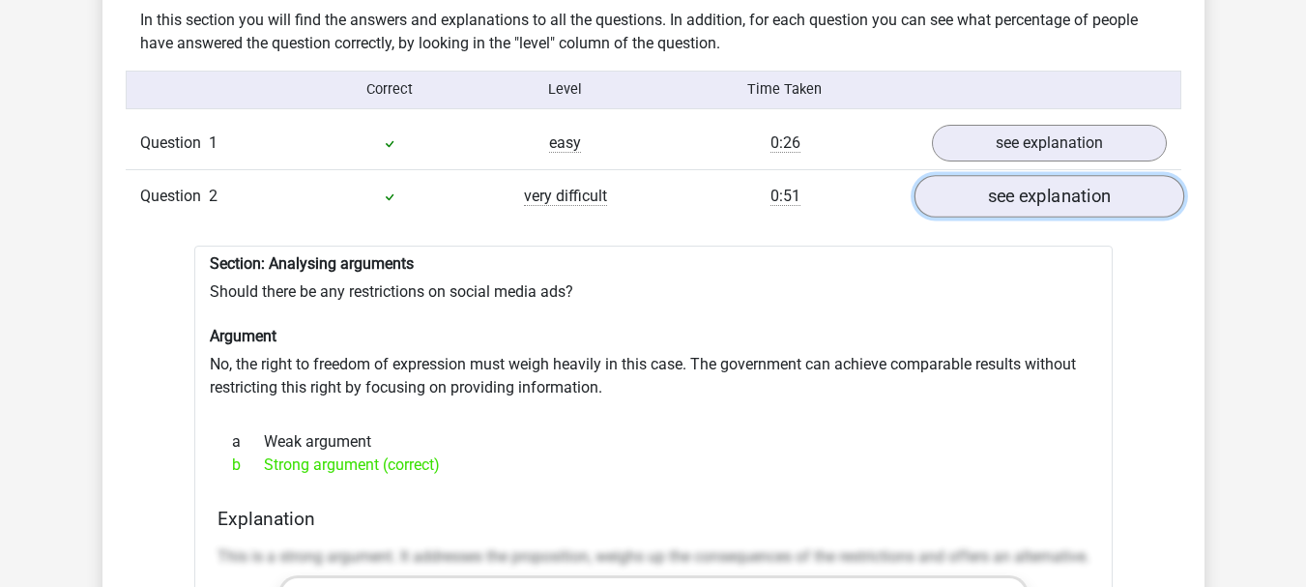
click at [1022, 196] on link "see explanation" at bounding box center [1048, 196] width 270 height 43
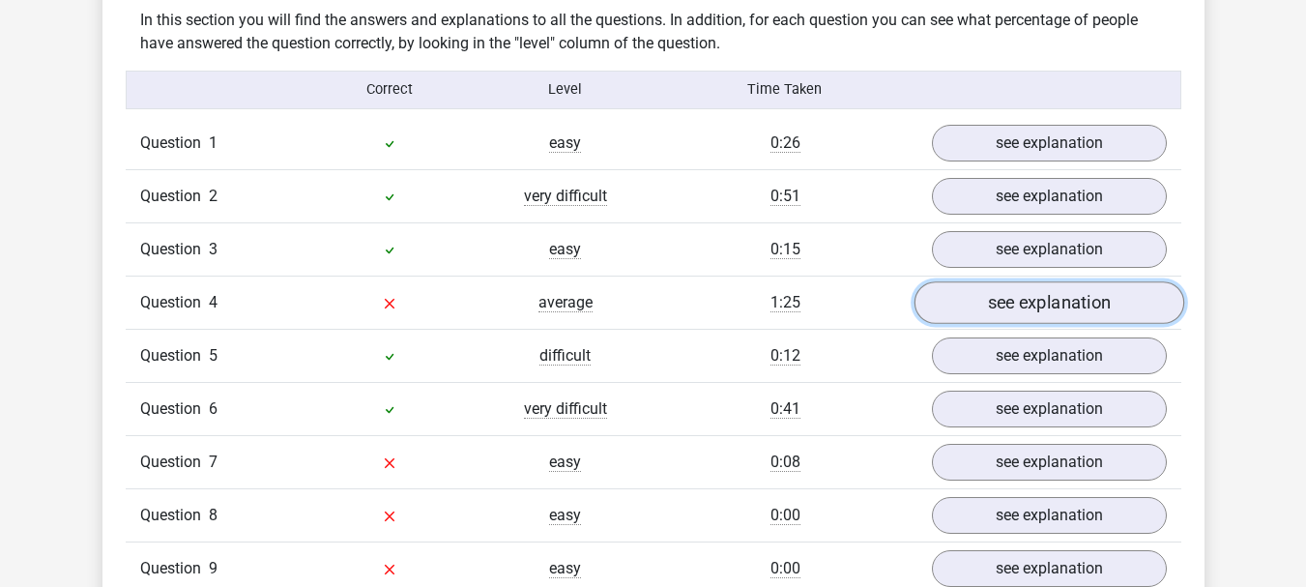
click at [1033, 299] on link "see explanation" at bounding box center [1048, 302] width 270 height 43
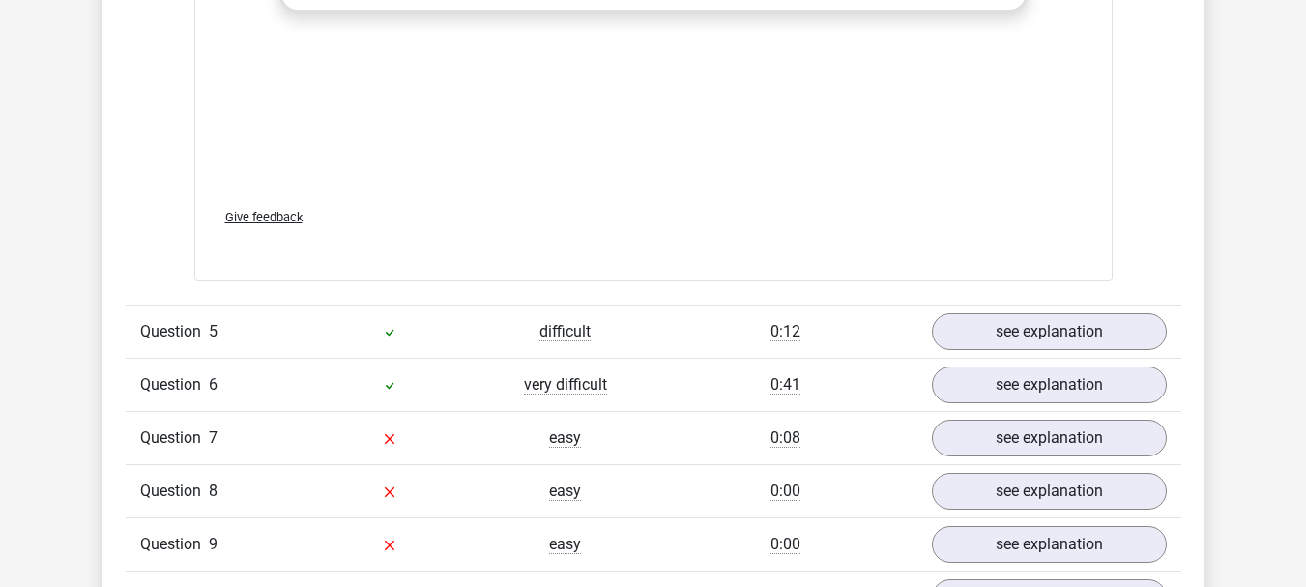
scroll to position [2738, 0]
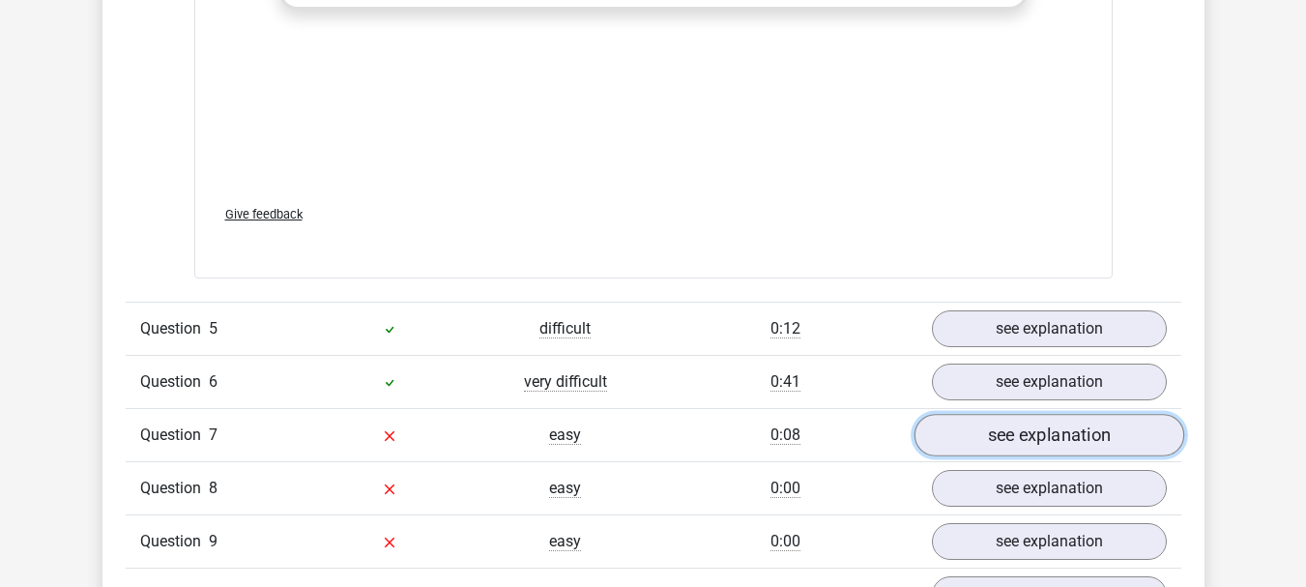
click at [1020, 436] on link "see explanation" at bounding box center [1048, 436] width 270 height 43
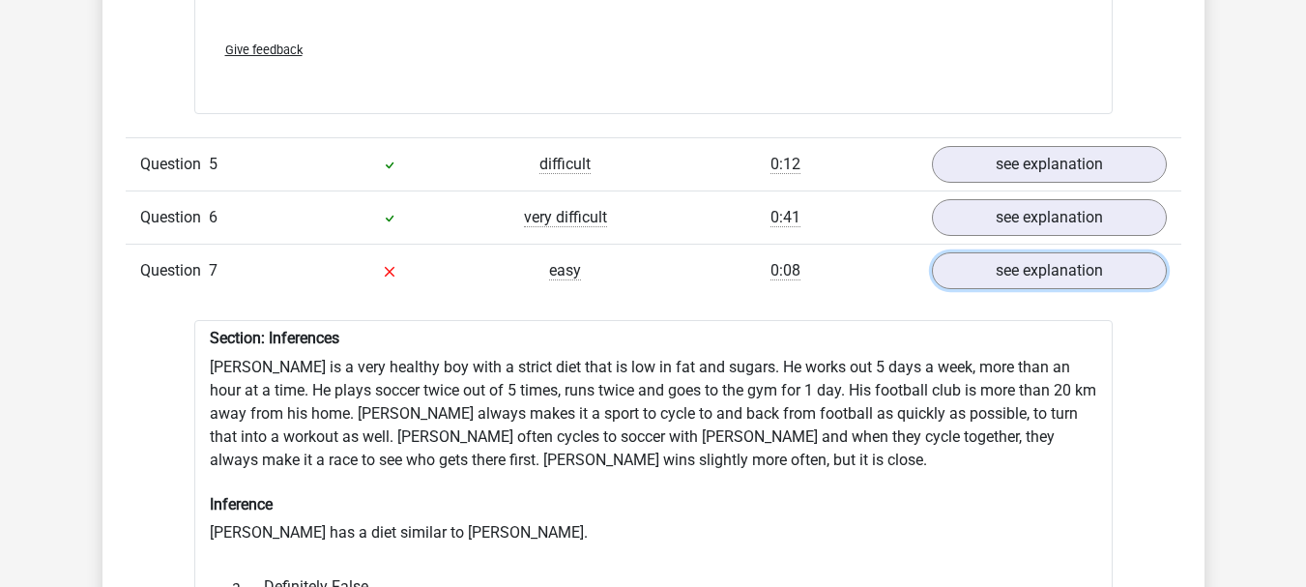
scroll to position [3061, 0]
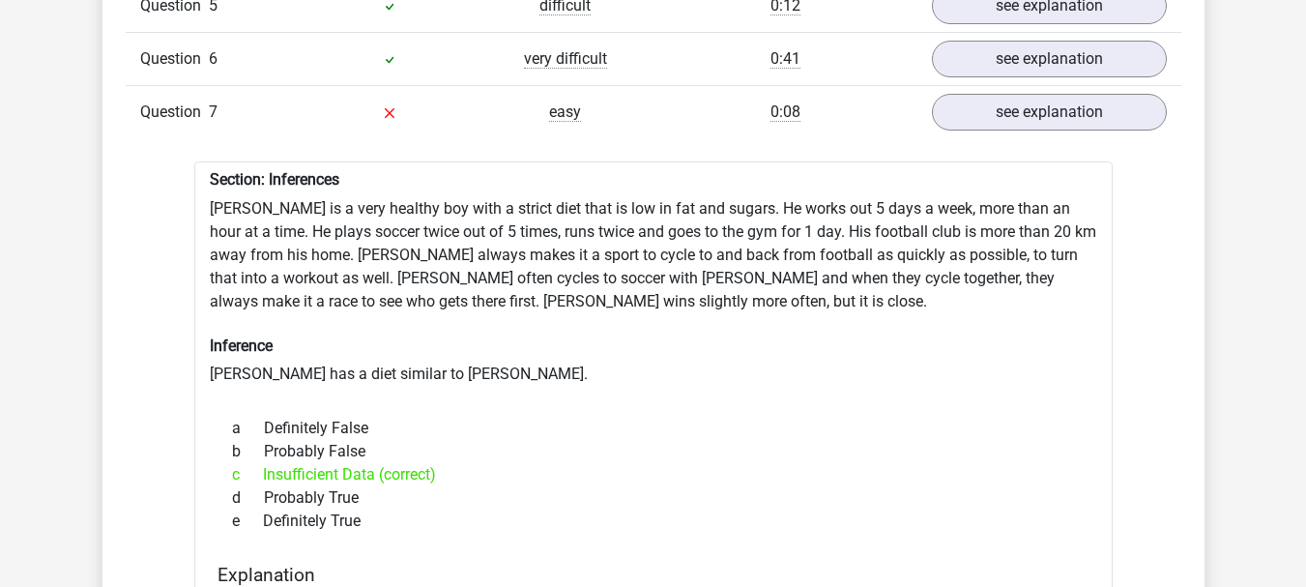
click at [396, 387] on div at bounding box center [653, 393] width 887 height 15
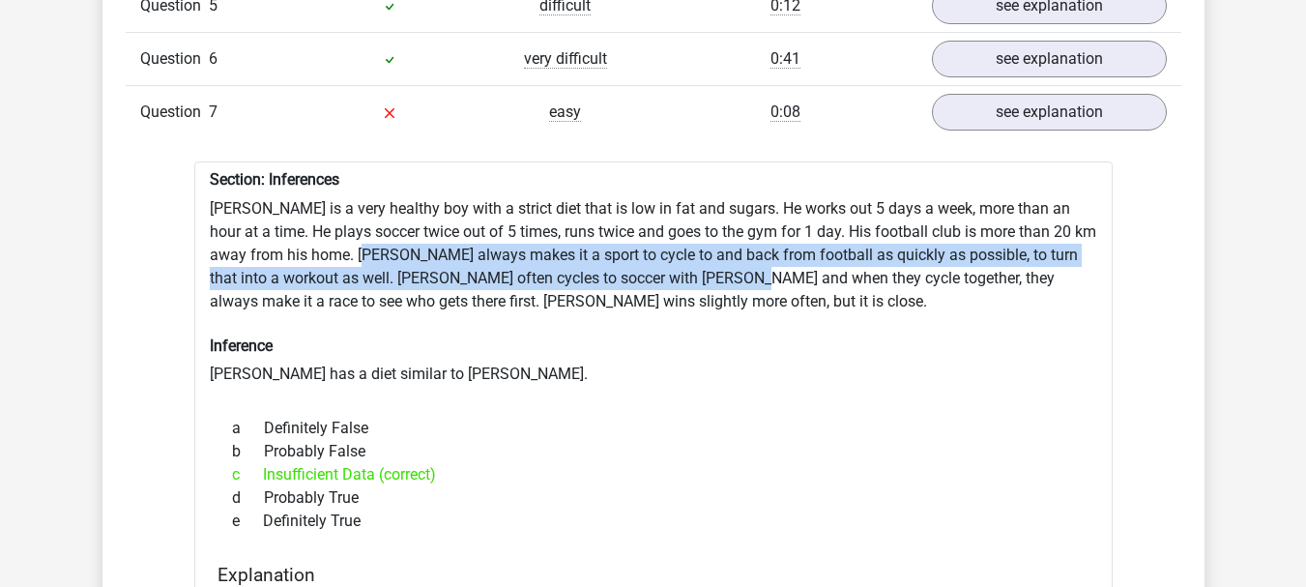
drag, startPoint x: 387, startPoint y: 257, endPoint x: 812, endPoint y: 266, distance: 425.4
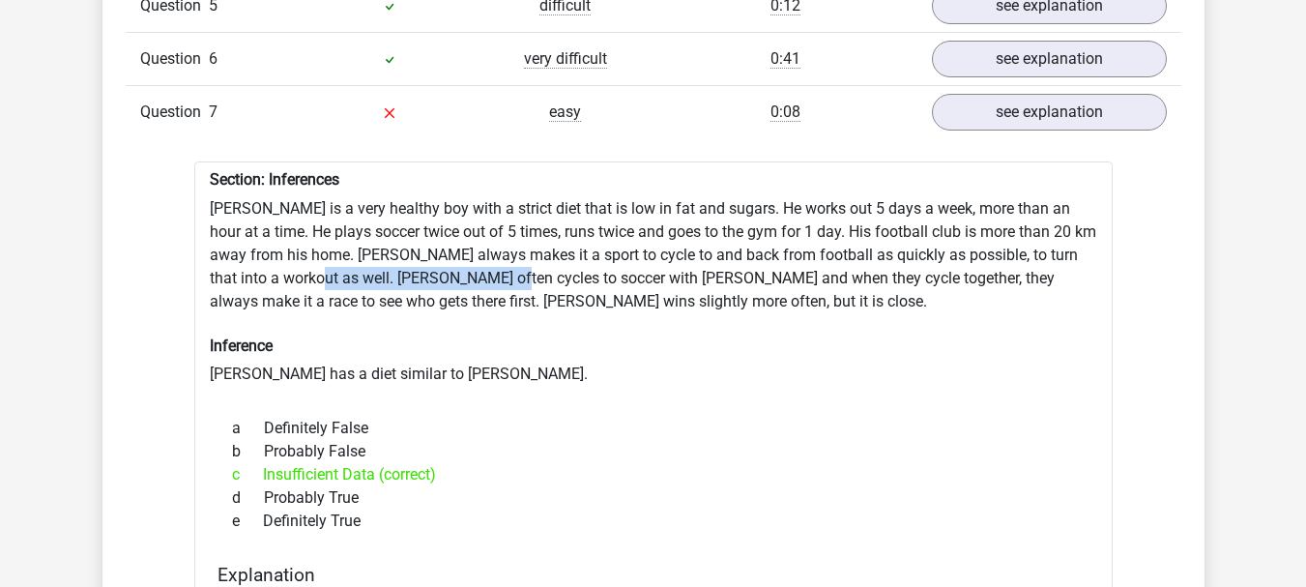
drag, startPoint x: 398, startPoint y: 286, endPoint x: 555, endPoint y: 273, distance: 157.2
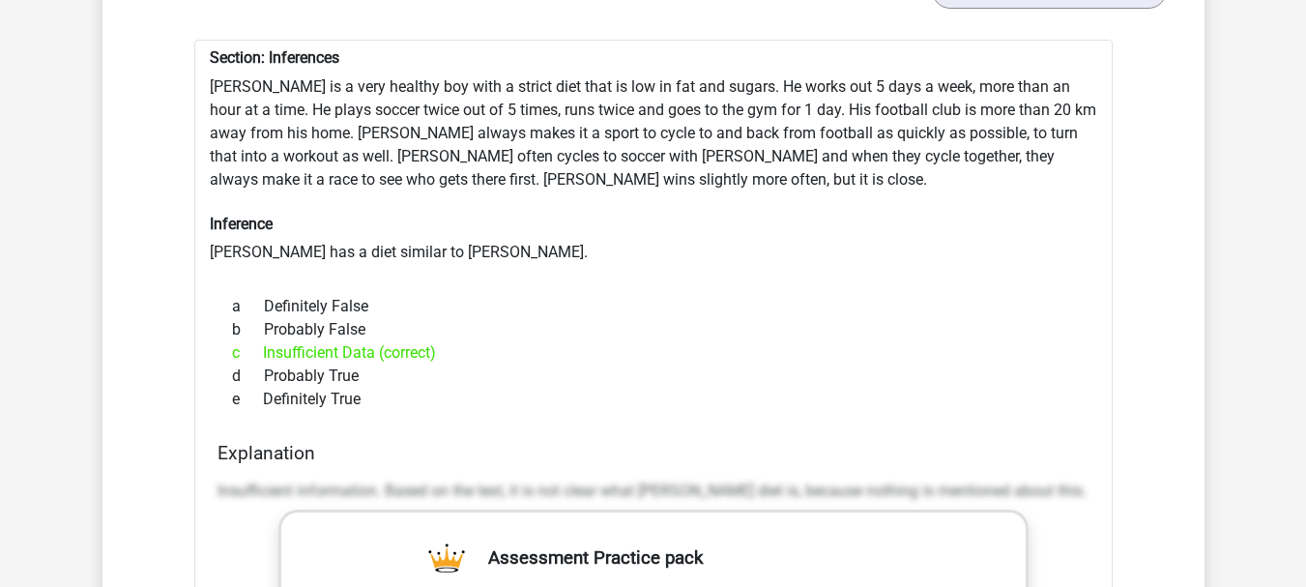
scroll to position [3222, 0]
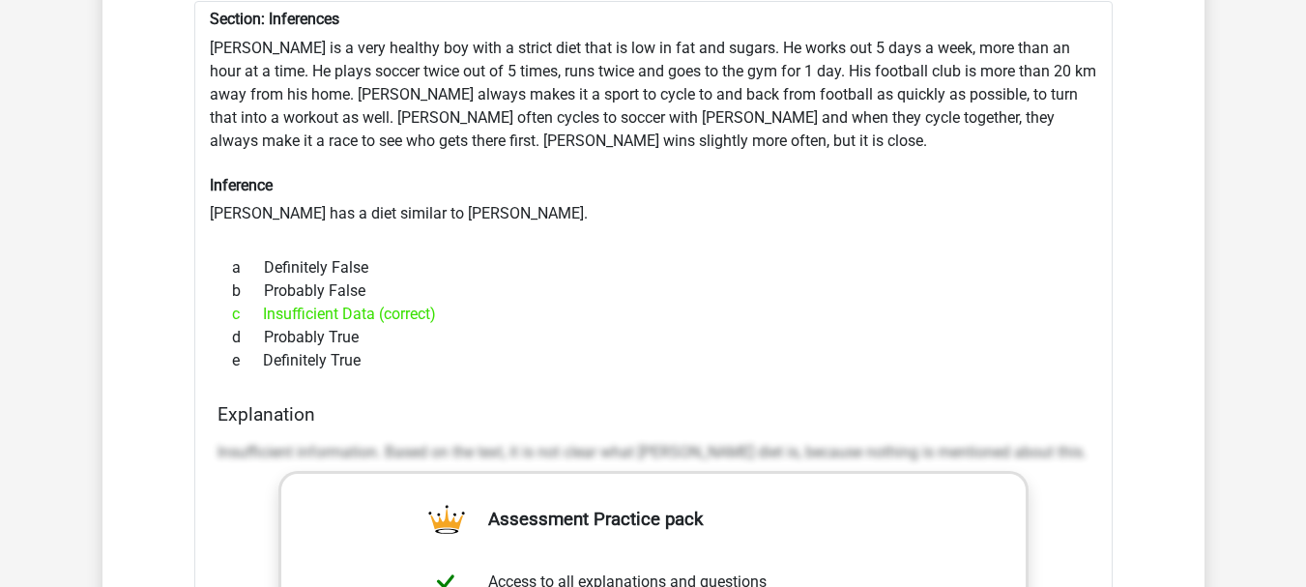
click at [295, 218] on div "Section: Inferences Rowan is a very healthy boy with a strict diet that is low …" at bounding box center [653, 551] width 918 height 1101
click at [397, 279] on div "b Probably False" at bounding box center [653, 290] width 872 height 23
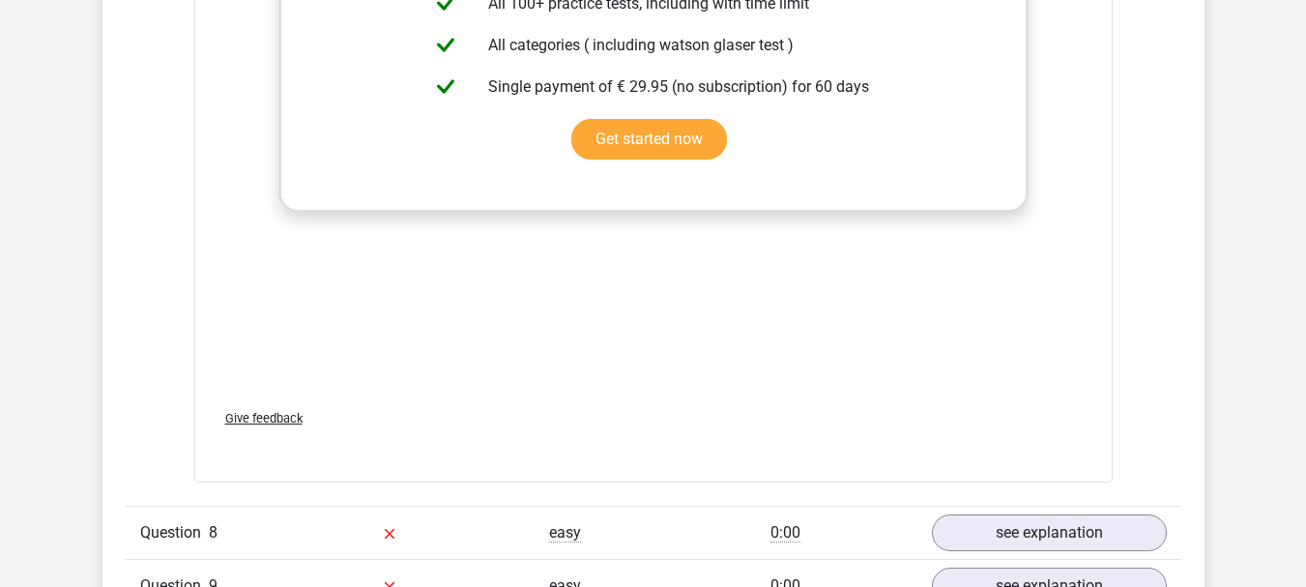
scroll to position [4028, 0]
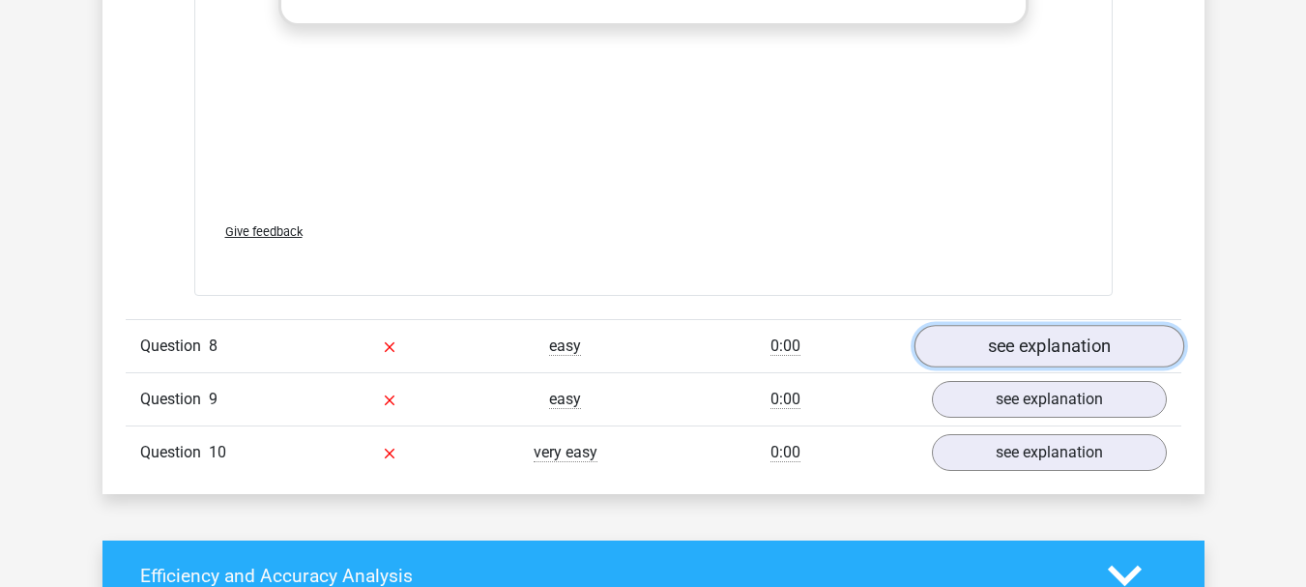
click at [986, 355] on link "see explanation" at bounding box center [1048, 346] width 270 height 43
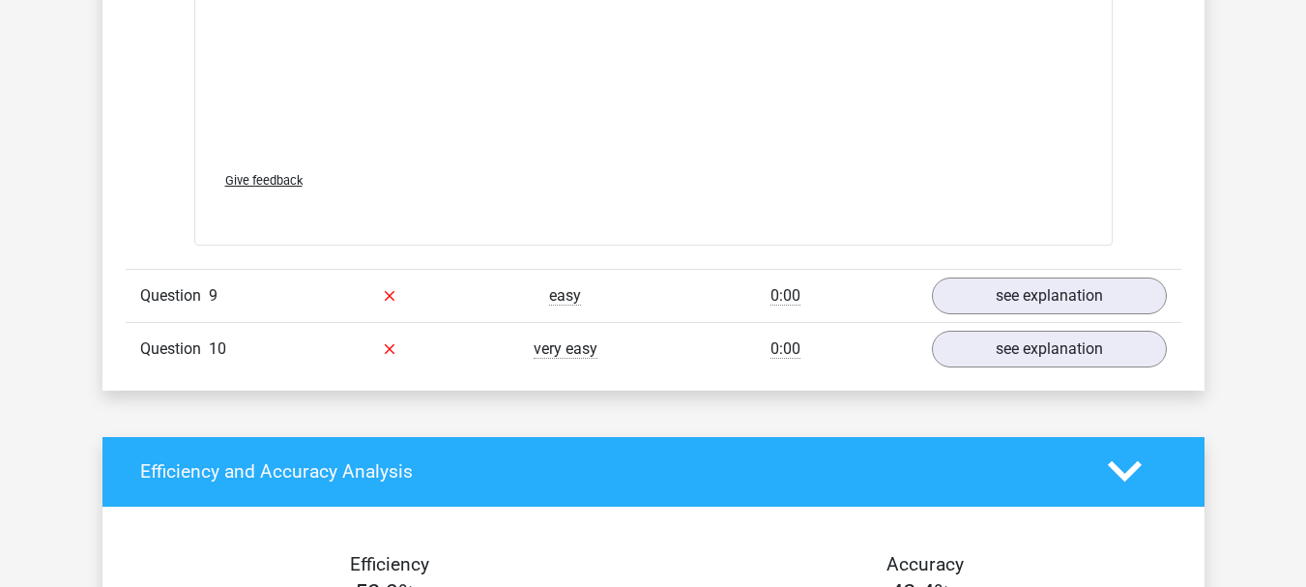
scroll to position [5316, 0]
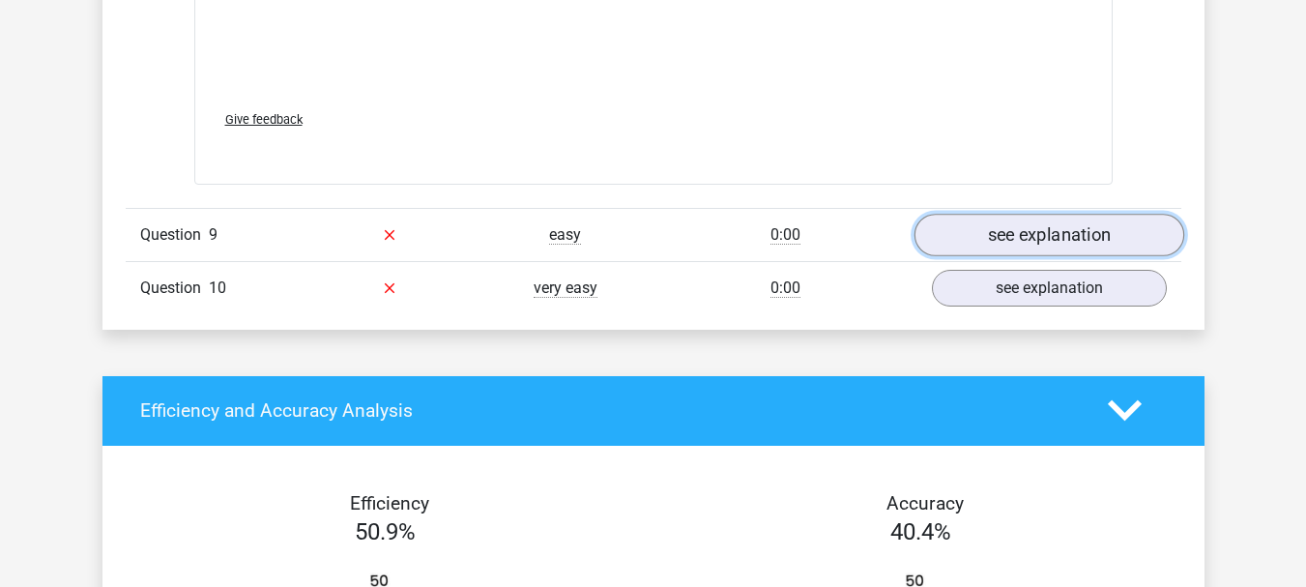
click at [1062, 232] on link "see explanation" at bounding box center [1048, 235] width 270 height 43
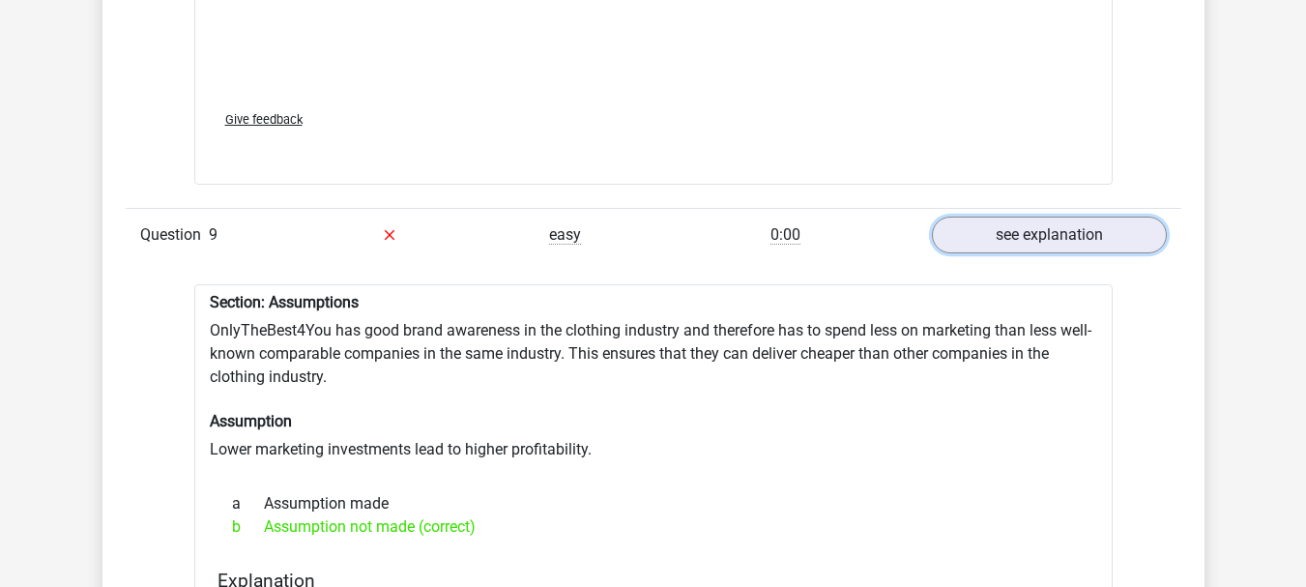
scroll to position [5478, 0]
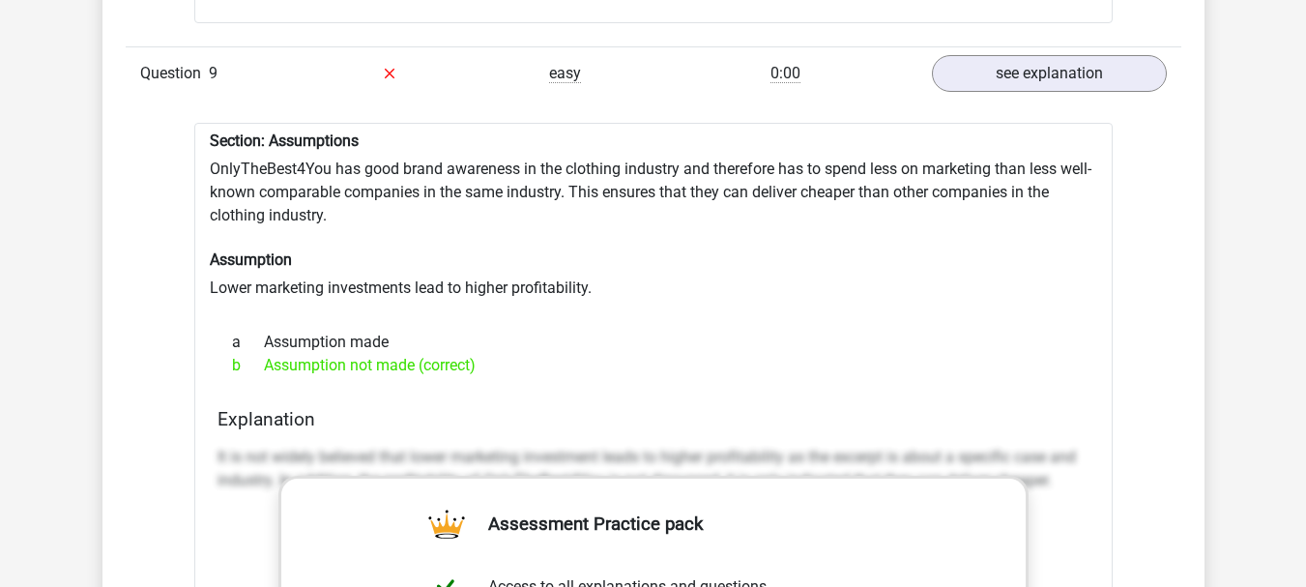
click at [976, 357] on div "b Assumption not made (correct)" at bounding box center [653, 365] width 872 height 23
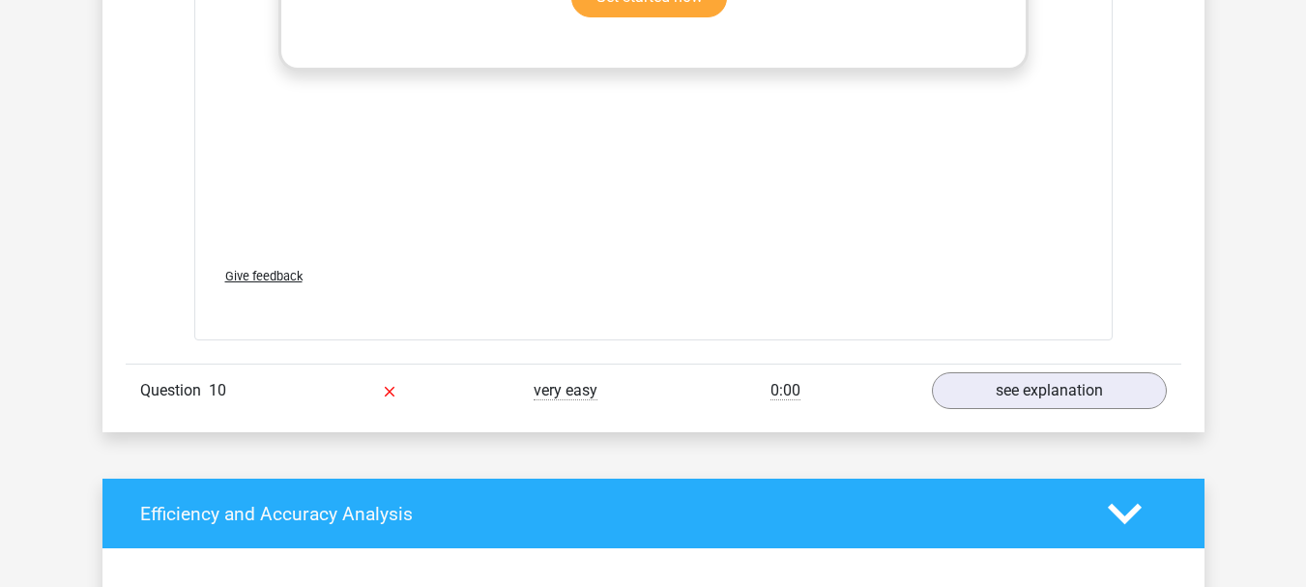
scroll to position [6283, 0]
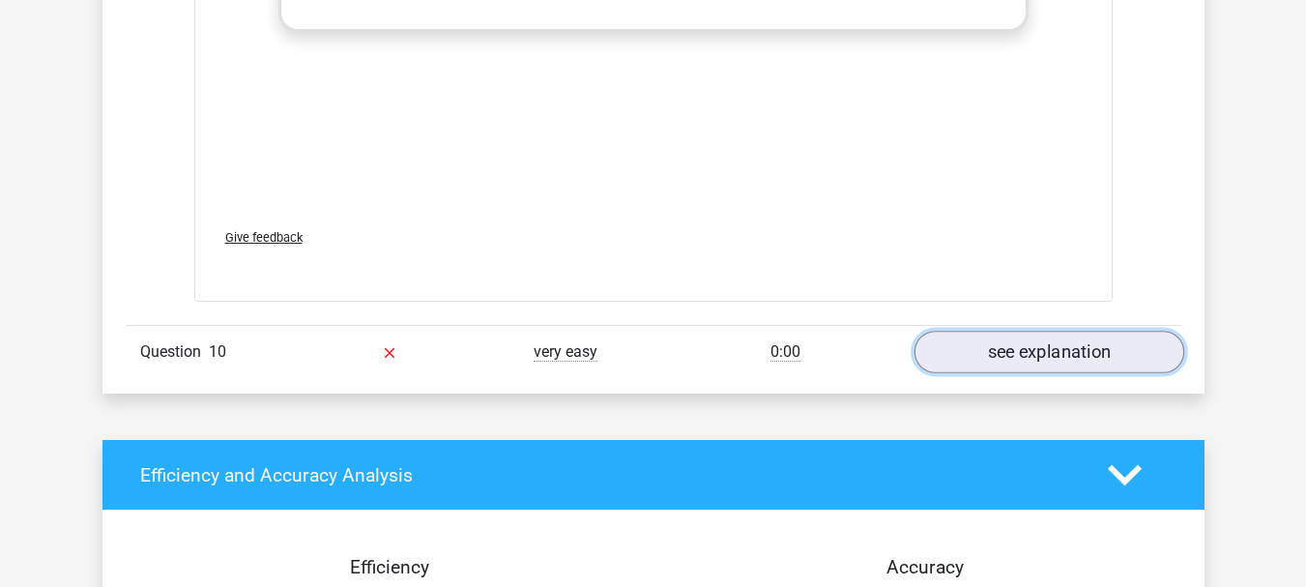
click at [1015, 344] on link "see explanation" at bounding box center [1048, 352] width 270 height 43
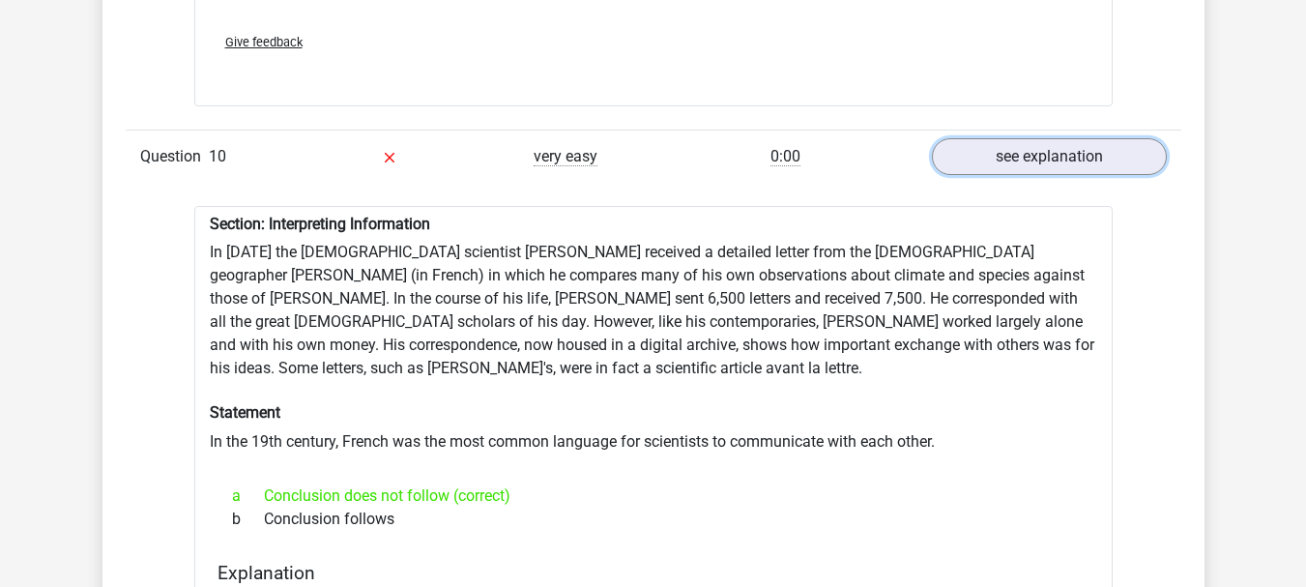
scroll to position [6605, 0]
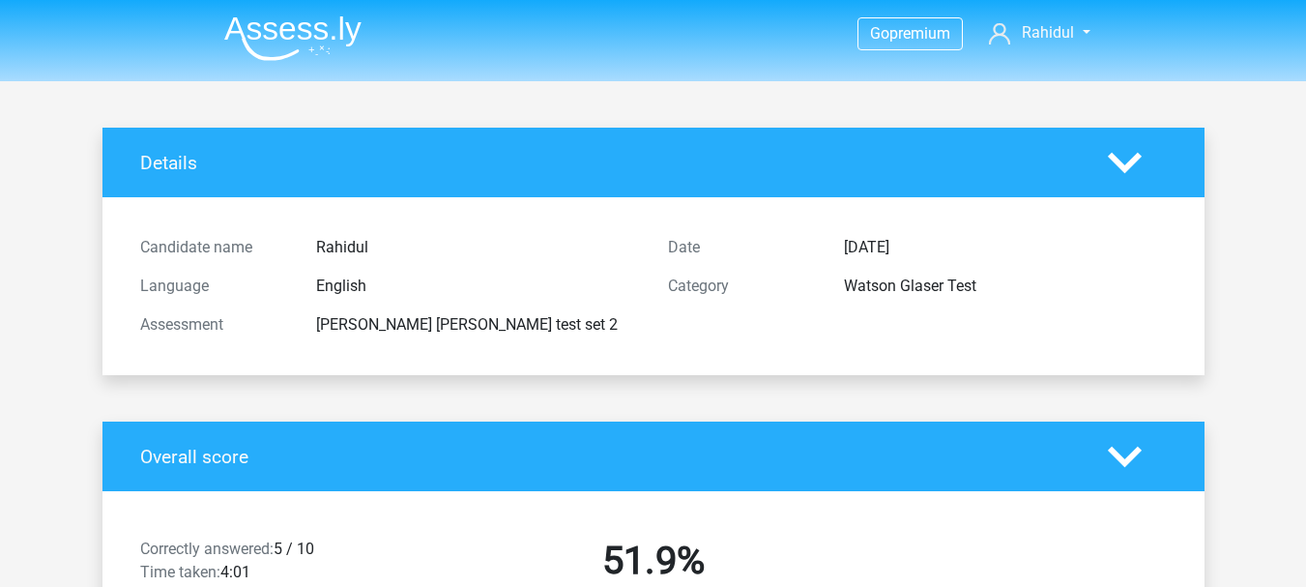
click at [348, 238] on div "Rahidul" at bounding box center [478, 247] width 352 height 23
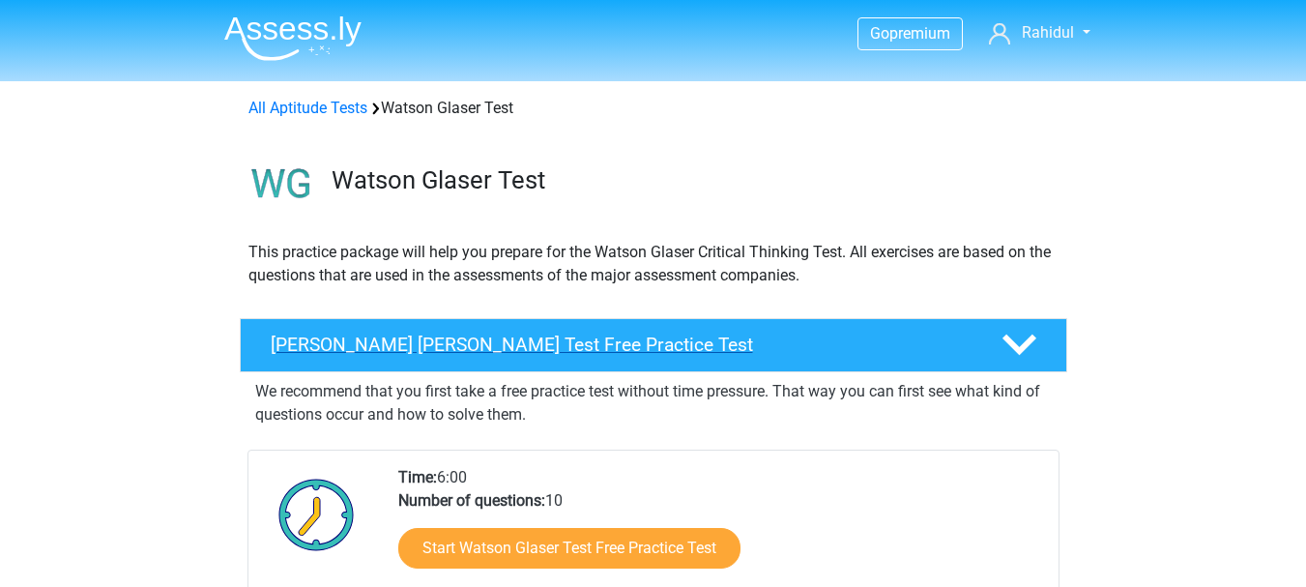
click at [1030, 347] on icon at bounding box center [1019, 345] width 34 height 34
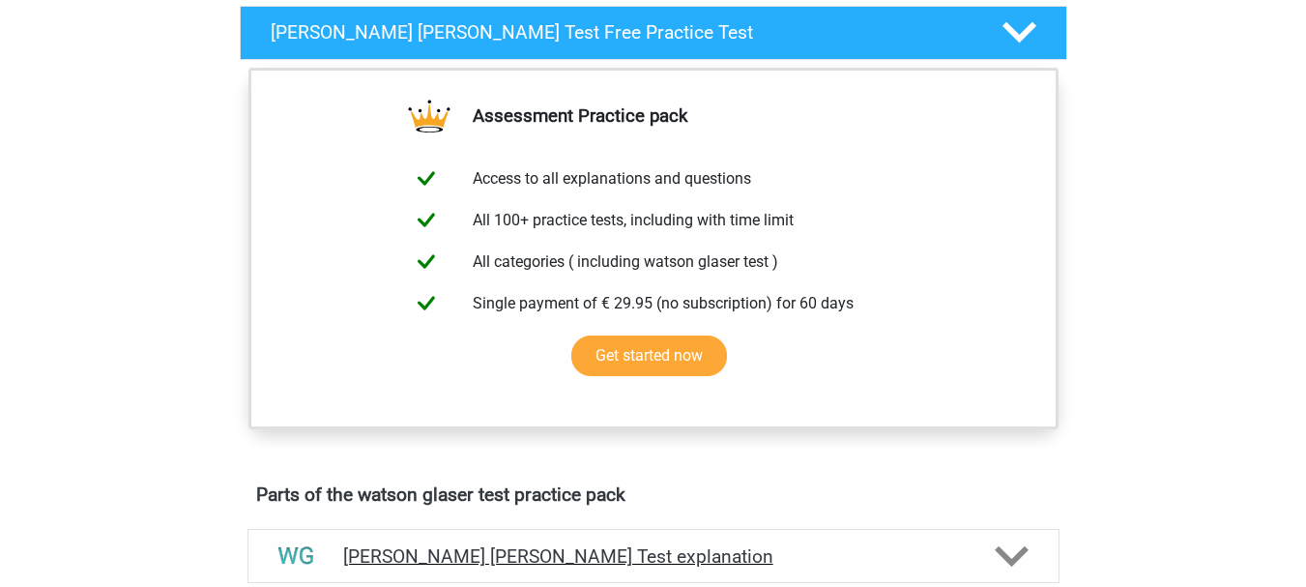
scroll to position [483, 0]
